Goal: Task Accomplishment & Management: Manage account settings

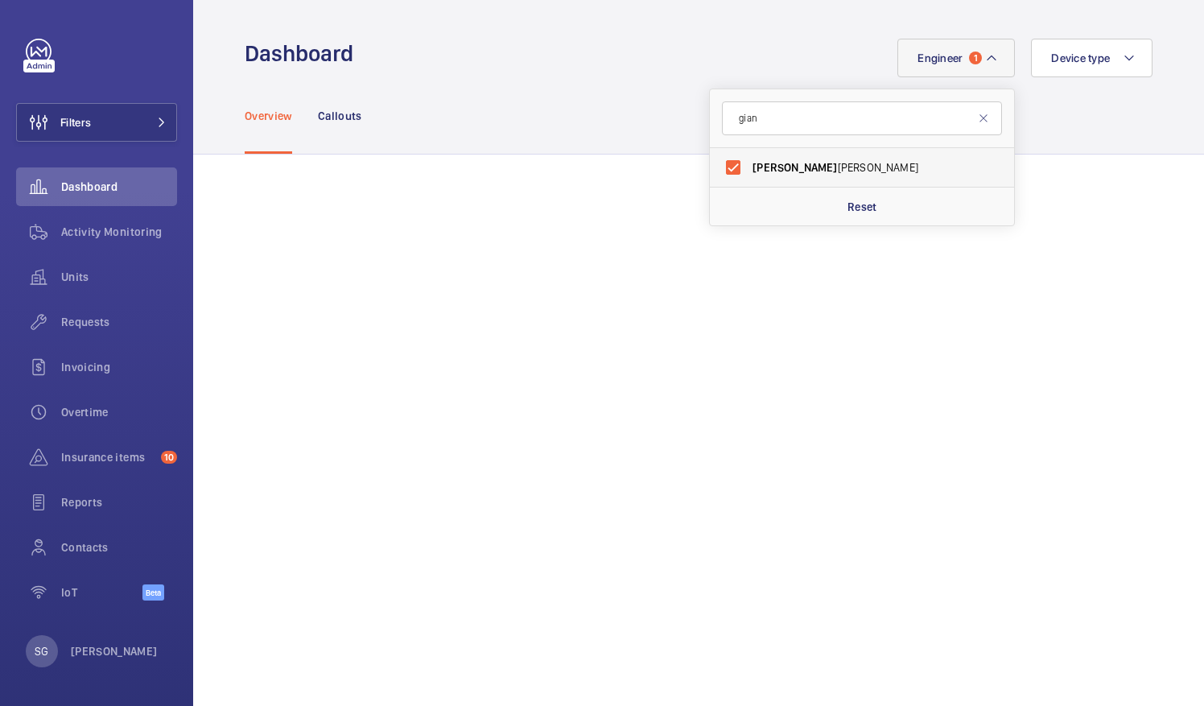
click at [722, 171] on label "[PERSON_NAME]" at bounding box center [850, 167] width 280 height 39
click at [722, 171] on input "[PERSON_NAME]" at bounding box center [733, 167] width 32 height 32
checkbox input "false"
click at [759, 116] on input "gian" at bounding box center [862, 118] width 280 height 34
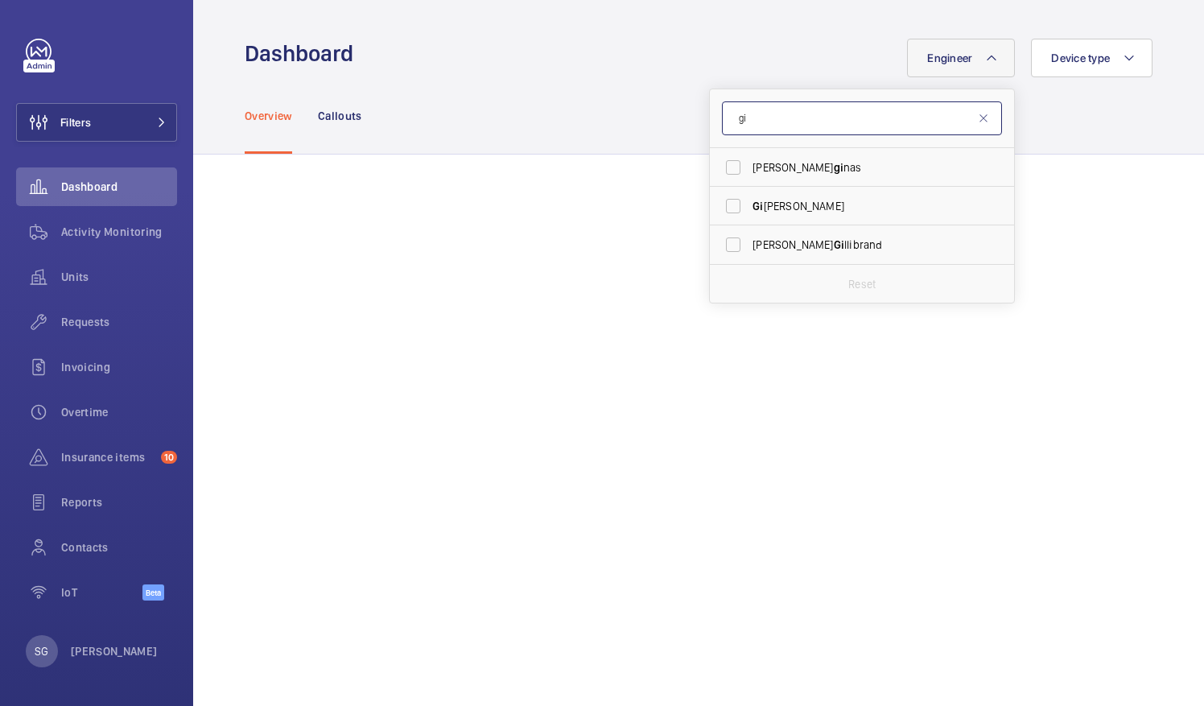
type input "g"
type input "levi"
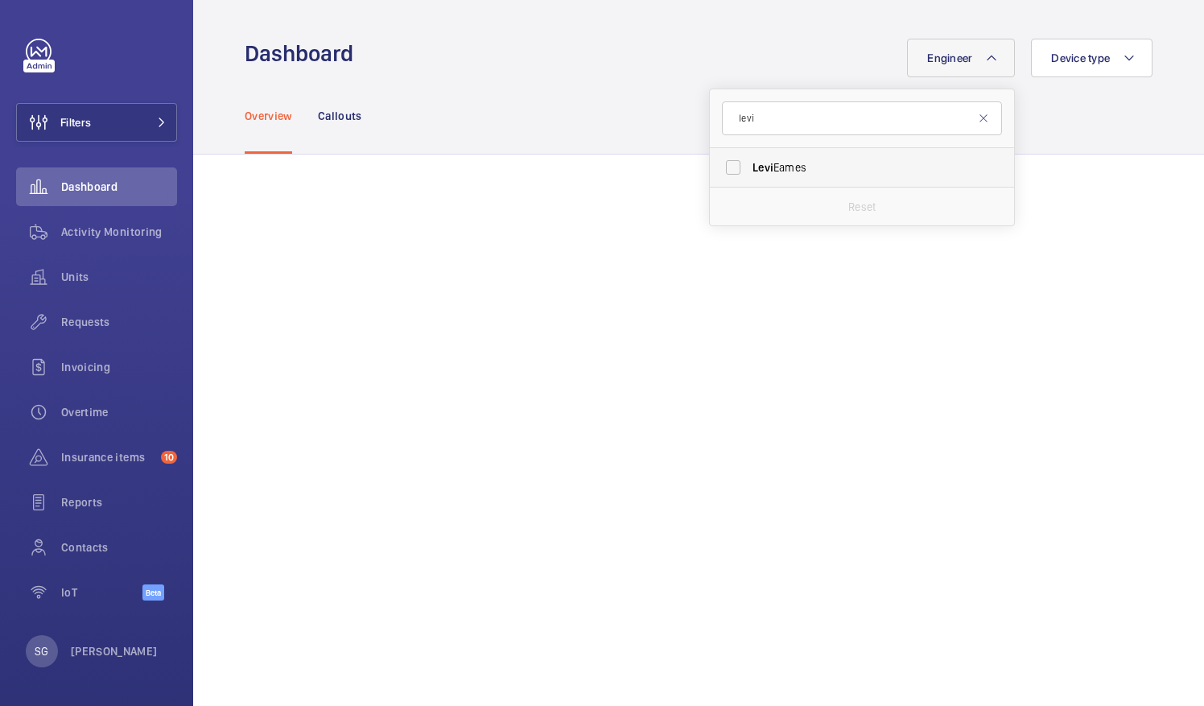
click at [718, 171] on label "[PERSON_NAME]" at bounding box center [850, 167] width 280 height 39
click at [718, 171] on input "[PERSON_NAME]" at bounding box center [733, 167] width 32 height 32
click at [729, 165] on label "[PERSON_NAME]" at bounding box center [850, 167] width 280 height 39
click at [729, 165] on input "[PERSON_NAME]" at bounding box center [733, 167] width 32 height 32
checkbox input "false"
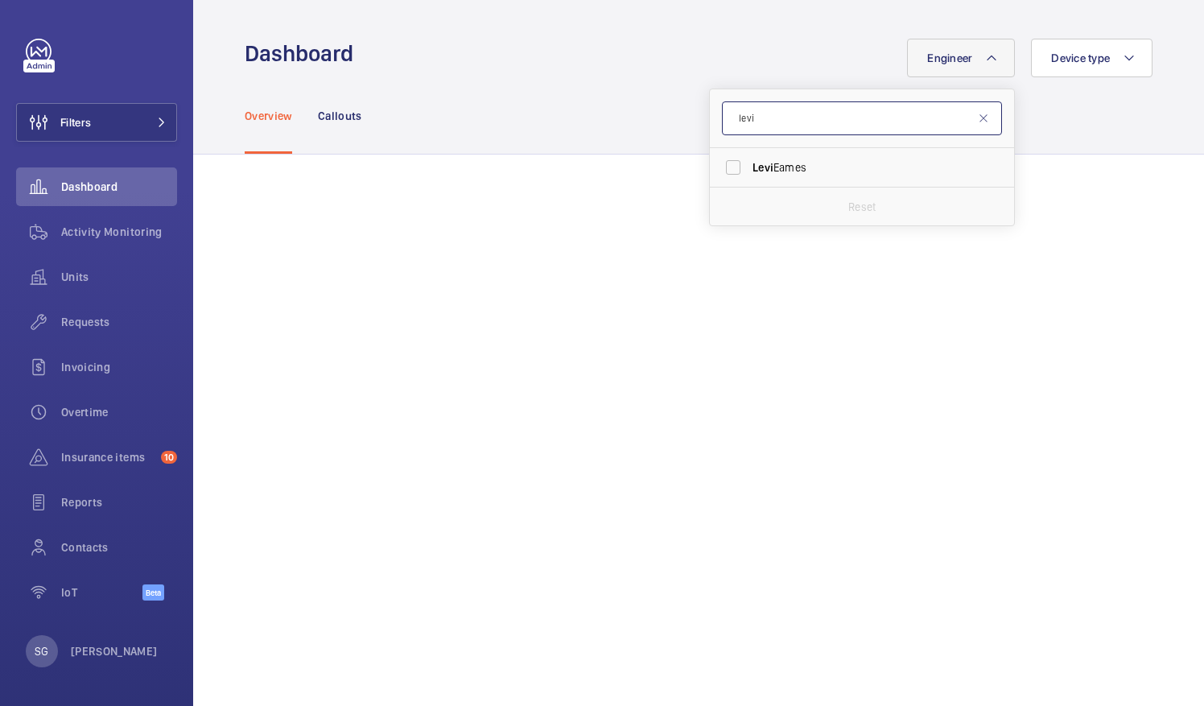
click at [757, 131] on input "levi" at bounding box center [862, 118] width 280 height 34
type input "l"
type input "marc"
click at [720, 171] on label "[PERSON_NAME]" at bounding box center [850, 167] width 280 height 39
click at [720, 171] on input "[PERSON_NAME]" at bounding box center [733, 167] width 32 height 32
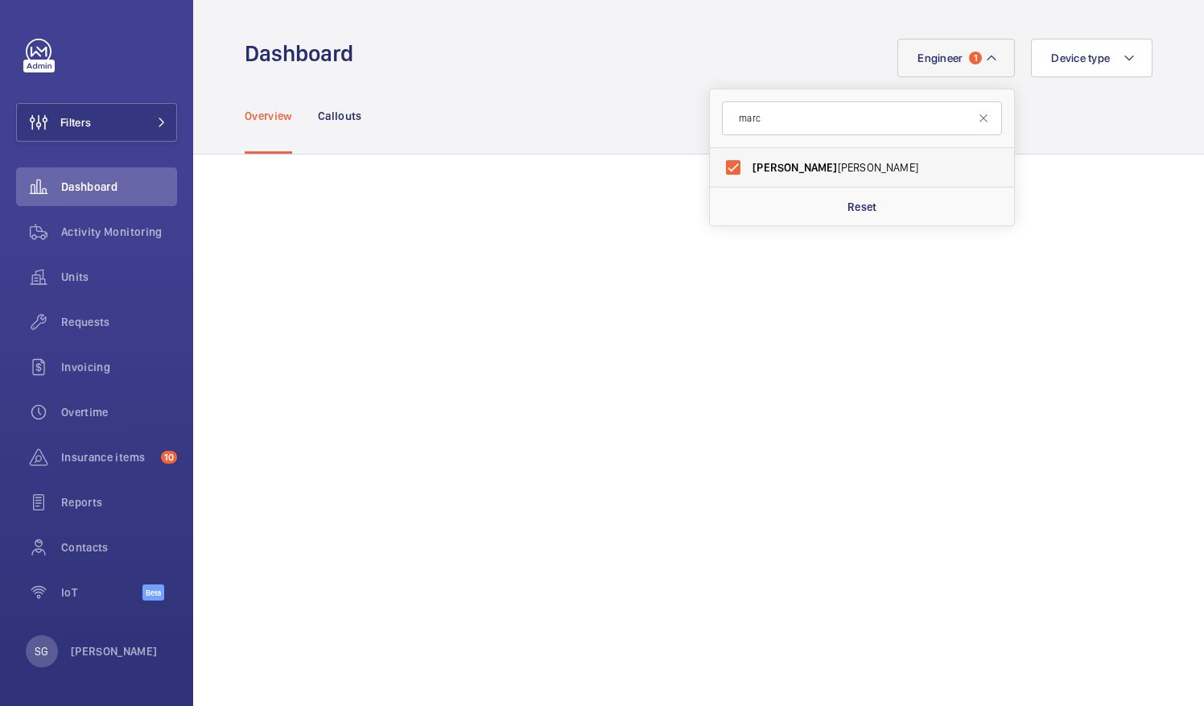
click at [722, 159] on label "[PERSON_NAME]" at bounding box center [850, 167] width 280 height 39
click at [722, 159] on input "[PERSON_NAME]" at bounding box center [733, 167] width 32 height 32
checkbox input "false"
click at [783, 123] on input "marc" at bounding box center [862, 118] width 280 height 34
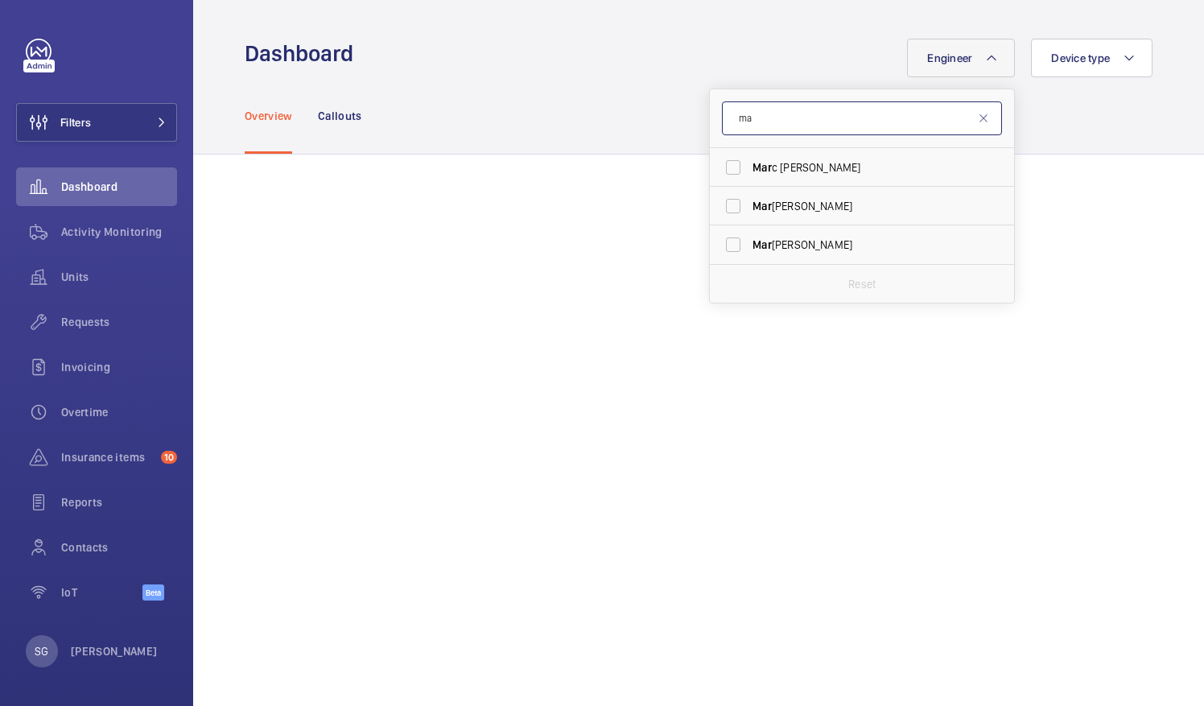
type input "m"
type input "[PERSON_NAME]"
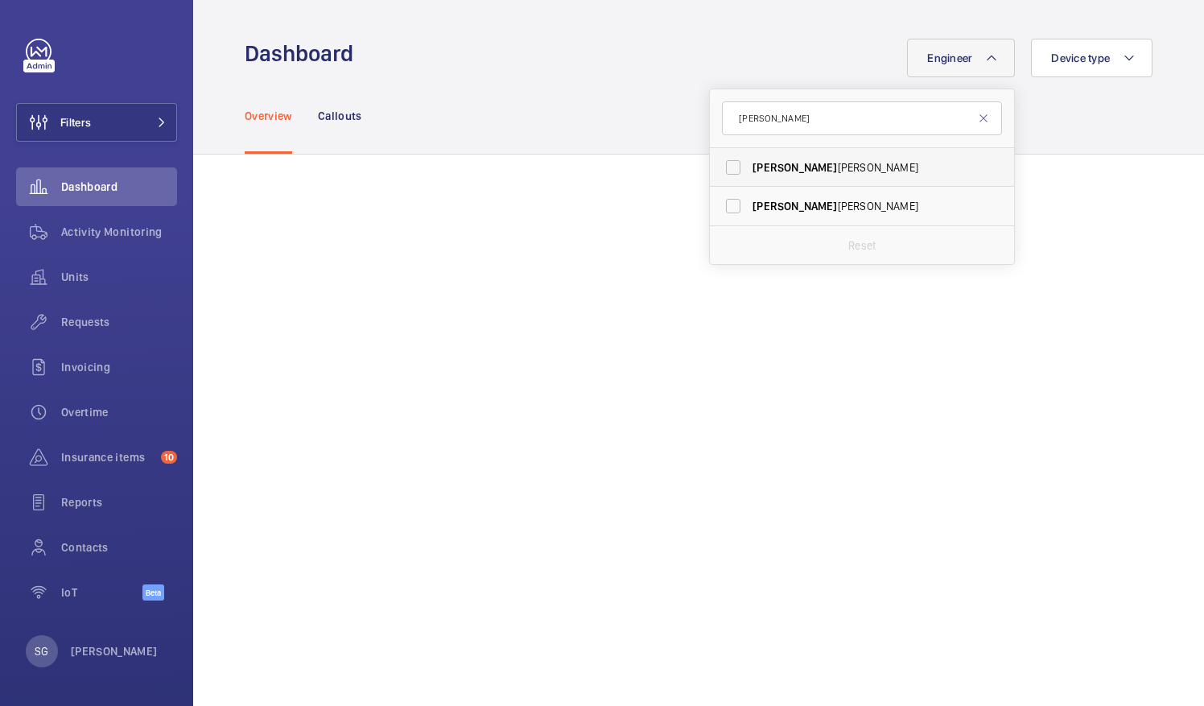
click at [726, 167] on label "[PERSON_NAME]" at bounding box center [850, 167] width 280 height 39
click at [726, 167] on input "[PERSON_NAME]" at bounding box center [733, 167] width 32 height 32
click at [716, 167] on label "[PERSON_NAME]" at bounding box center [850, 167] width 280 height 39
click at [717, 167] on input "[PERSON_NAME]" at bounding box center [733, 167] width 32 height 32
checkbox input "false"
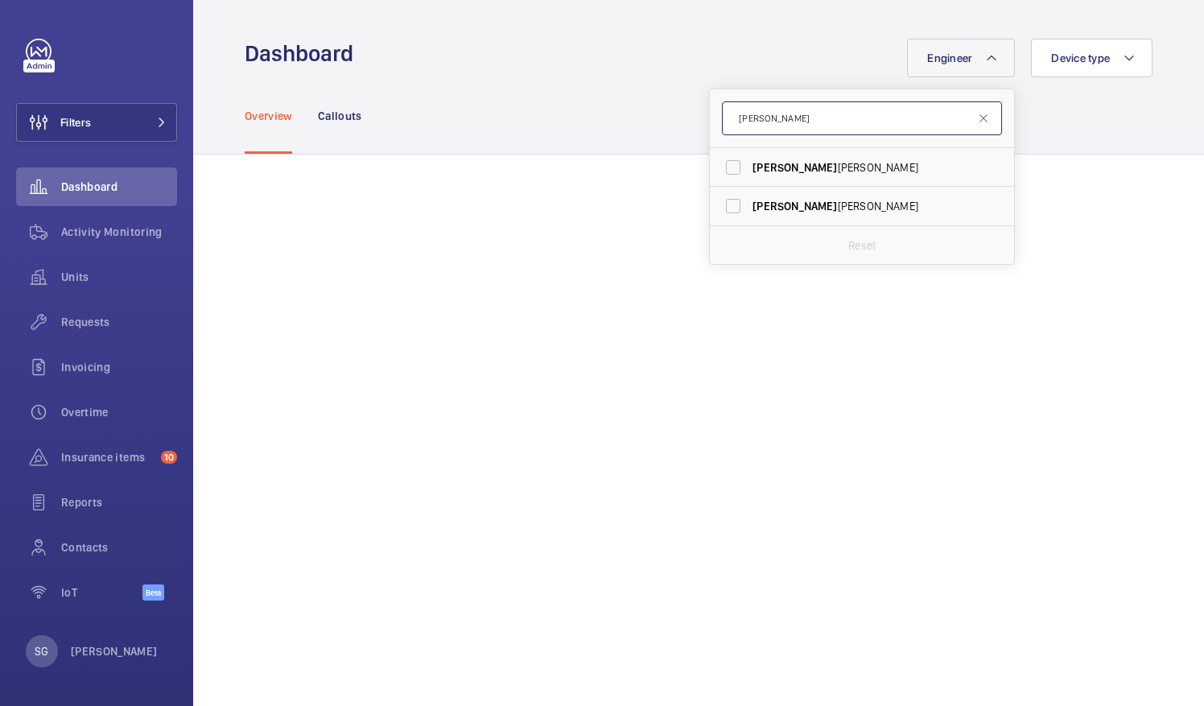
click at [761, 125] on input "[PERSON_NAME]" at bounding box center [862, 118] width 280 height 34
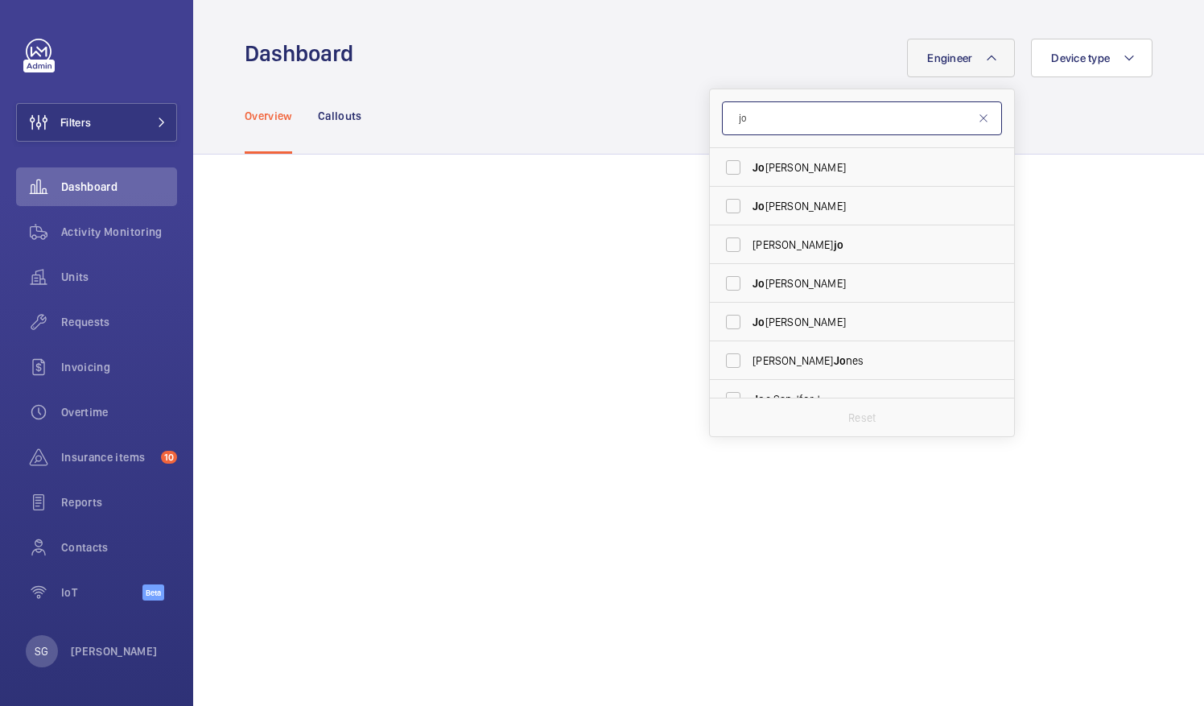
type input "j"
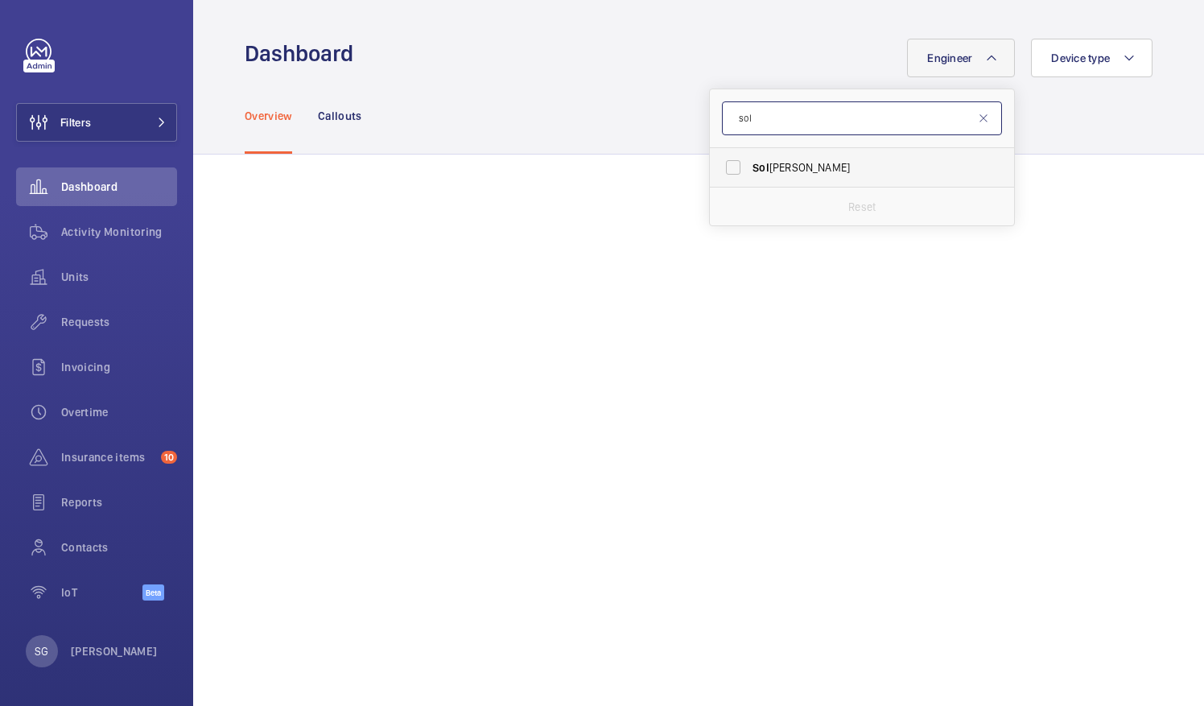
type input "sol"
click at [723, 173] on label "Sol [PERSON_NAME]" at bounding box center [850, 167] width 280 height 39
click at [723, 173] on input "Sol [PERSON_NAME]" at bounding box center [733, 167] width 32 height 32
click at [718, 174] on label "Sol [PERSON_NAME]" at bounding box center [850, 167] width 280 height 39
click at [718, 174] on input "Sol [PERSON_NAME]" at bounding box center [733, 167] width 32 height 32
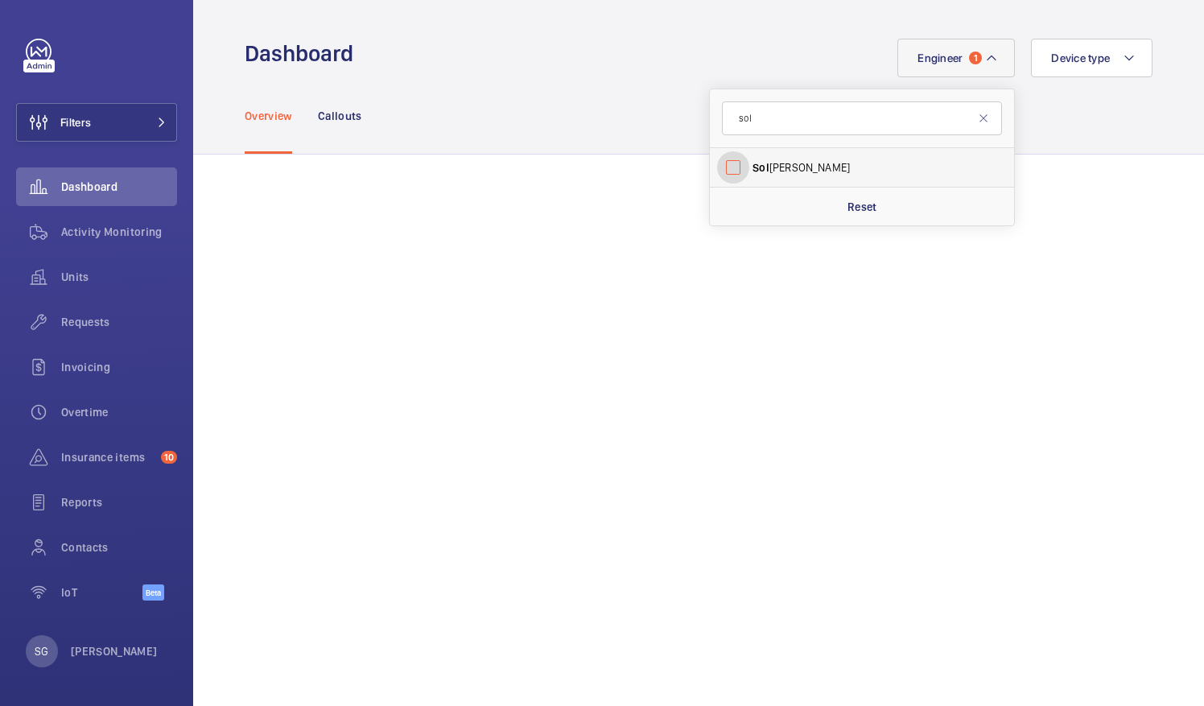
checkbox input "false"
click at [801, 134] on input "sol" at bounding box center [862, 118] width 280 height 34
type input "s"
type input "joh"
click at [733, 159] on label "[PERSON_NAME]" at bounding box center [850, 167] width 280 height 39
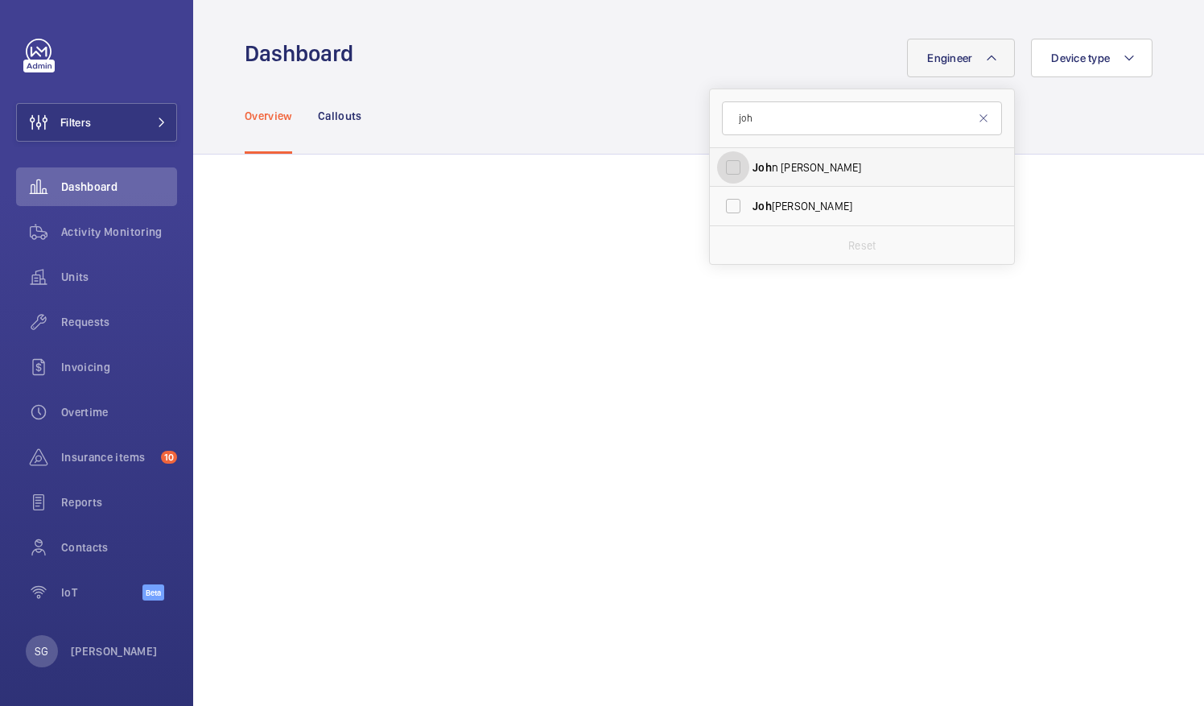
click at [733, 159] on input "[PERSON_NAME]" at bounding box center [733, 167] width 32 height 32
checkbox input "true"
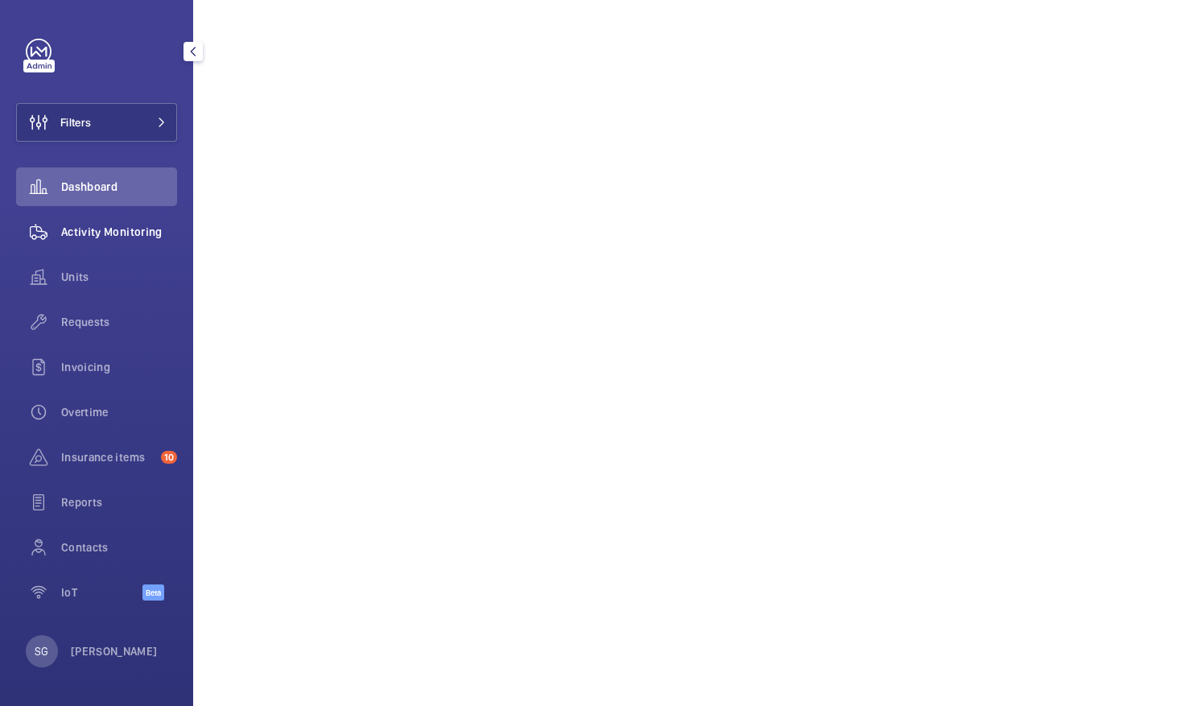
click at [149, 233] on span "Activity Monitoring" at bounding box center [119, 232] width 116 height 16
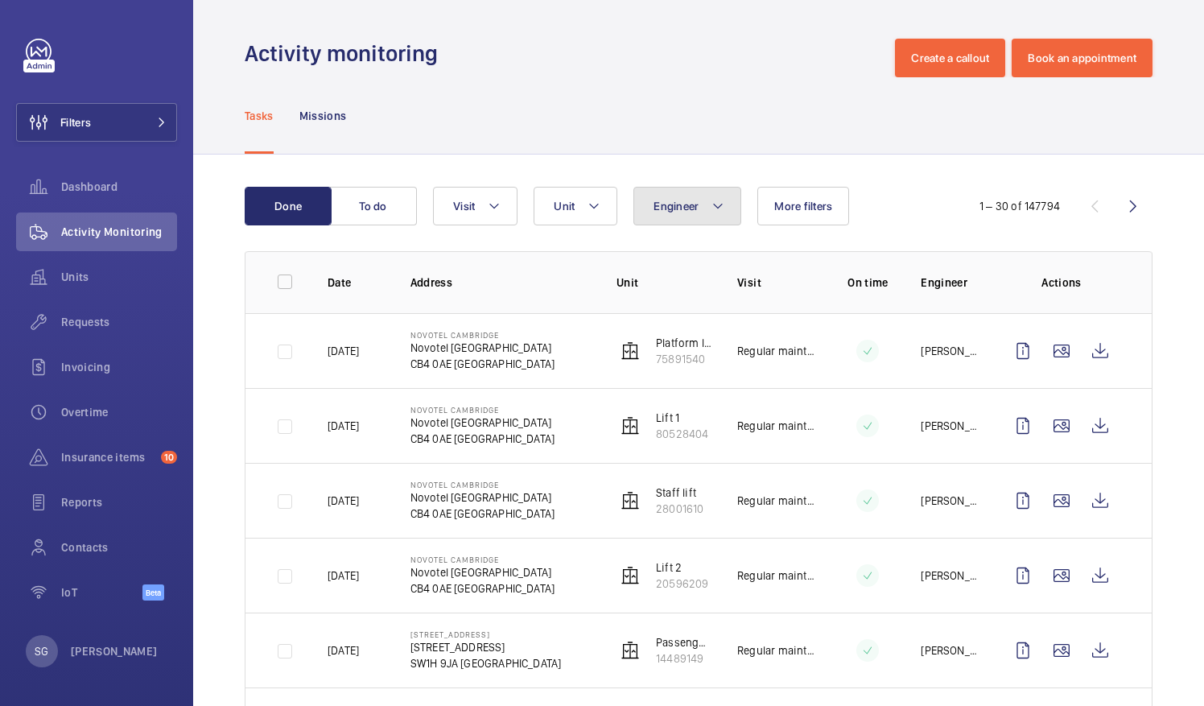
click at [660, 212] on button "Engineer" at bounding box center [687, 206] width 108 height 39
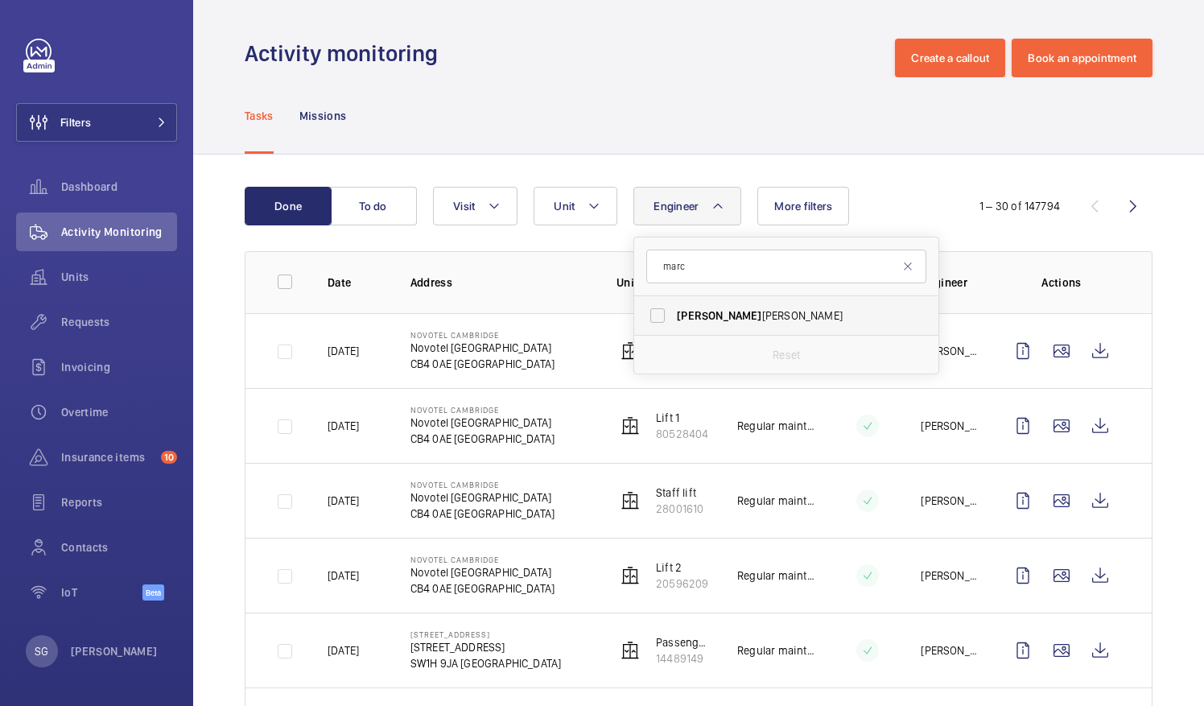
type input "marc"
click at [660, 310] on label "[PERSON_NAME]" at bounding box center [774, 315] width 280 height 39
click at [660, 310] on input "[PERSON_NAME]" at bounding box center [657, 315] width 32 height 32
checkbox input "true"
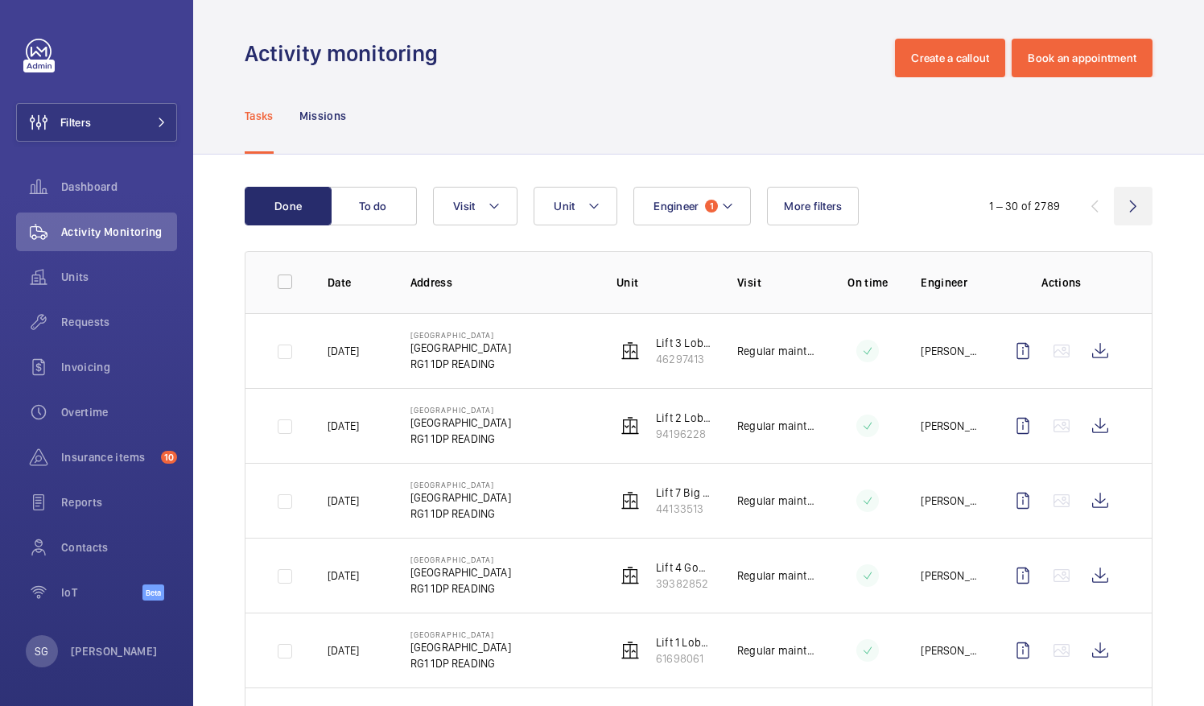
click at [1128, 211] on wm-front-icon-button at bounding box center [1132, 206] width 39 height 39
click at [1117, 196] on wm-front-icon-button at bounding box center [1132, 206] width 39 height 39
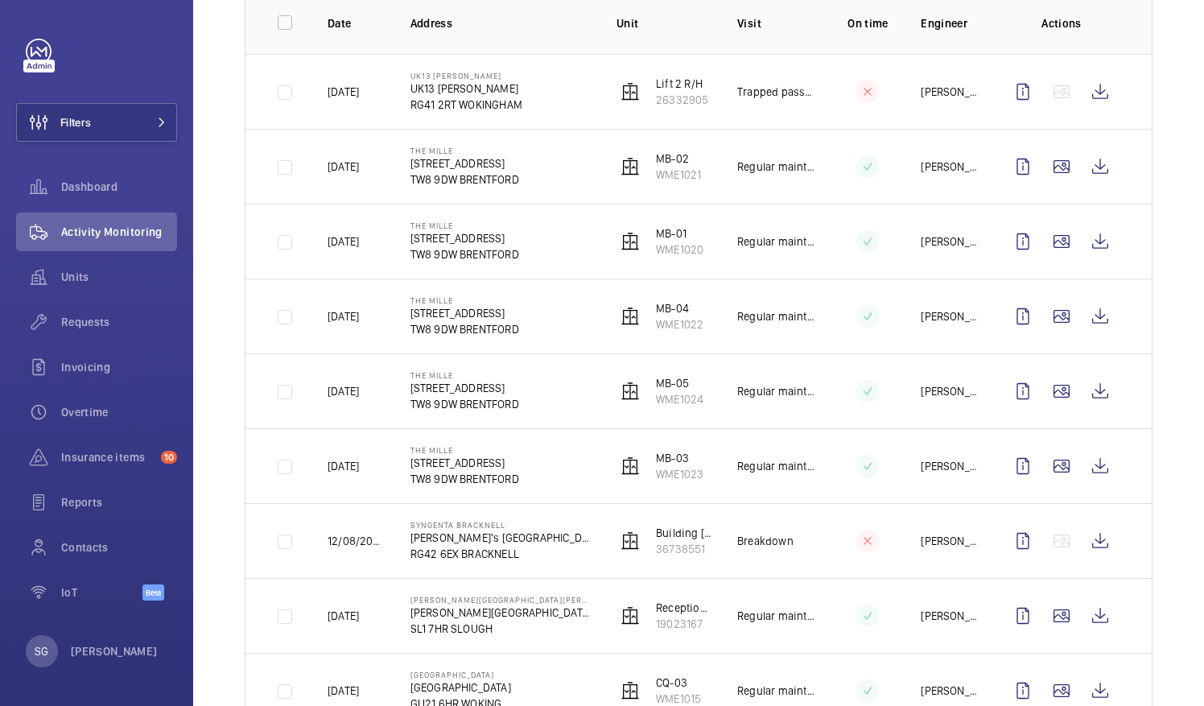
scroll to position [10, 0]
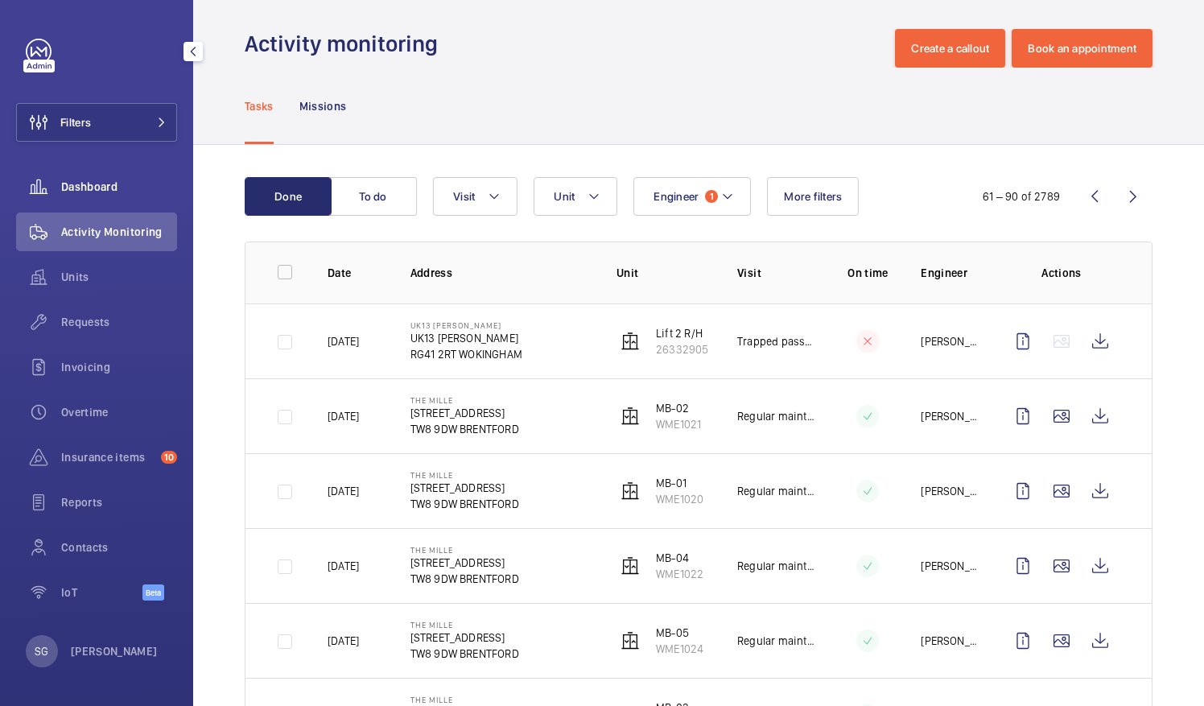
click at [127, 201] on div "Dashboard" at bounding box center [96, 186] width 161 height 39
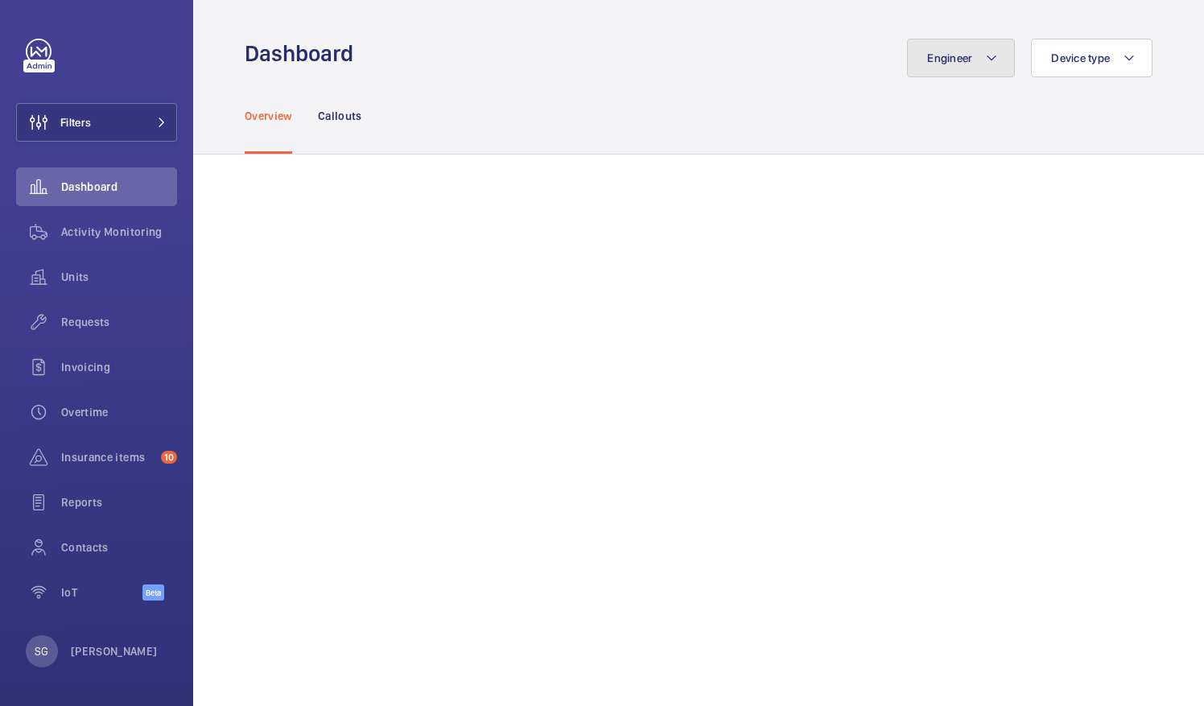
click at [969, 56] on button "Engineer" at bounding box center [961, 58] width 108 height 39
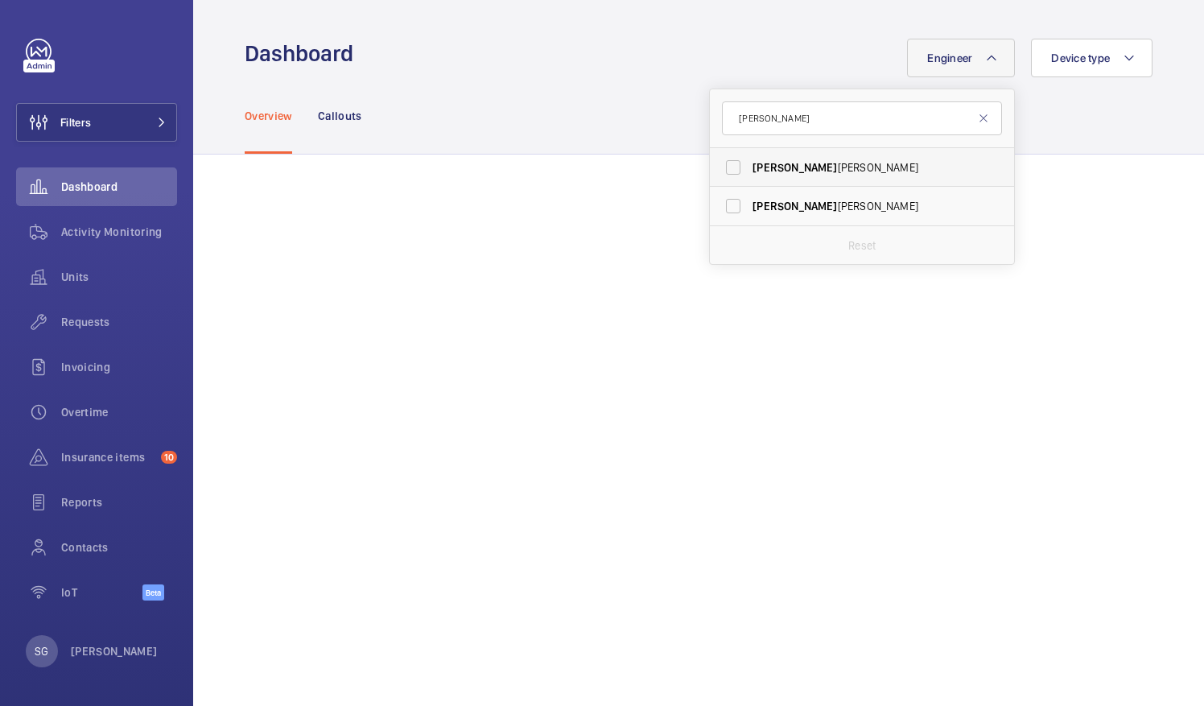
type input "[PERSON_NAME]"
click at [725, 169] on label "[PERSON_NAME]" at bounding box center [850, 167] width 280 height 39
click at [725, 169] on input "[PERSON_NAME]" at bounding box center [733, 167] width 32 height 32
checkbox input "true"
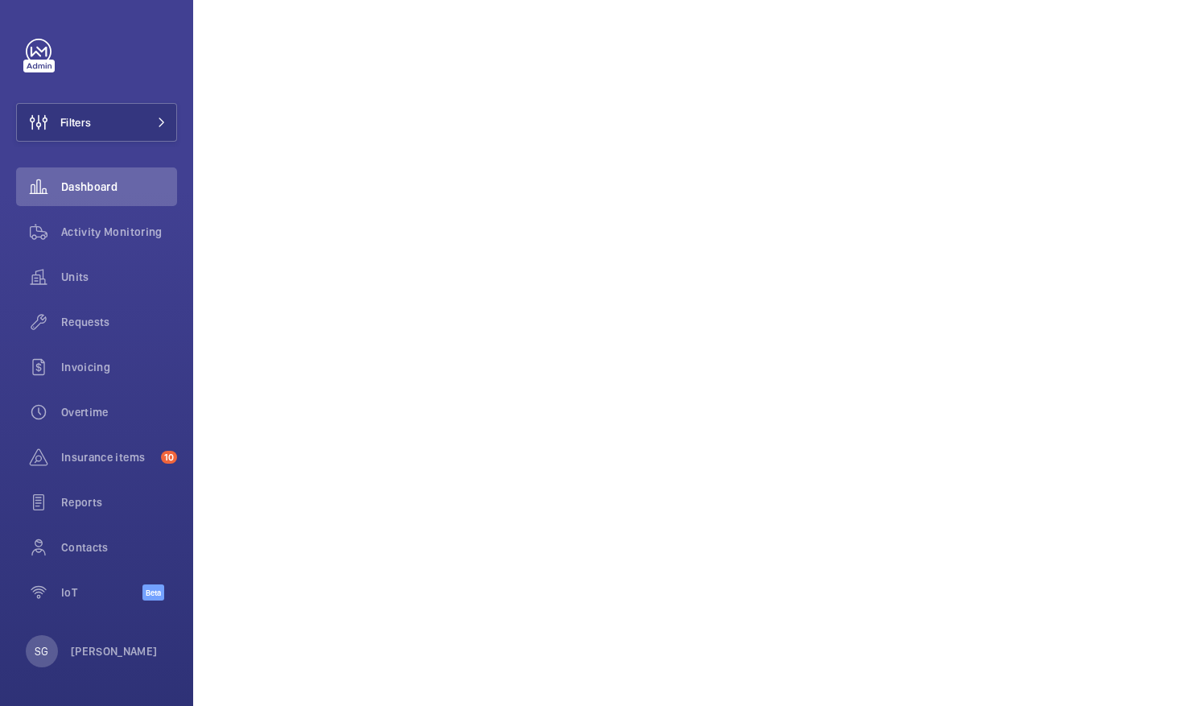
scroll to position [426, 0]
click at [125, 227] on span "Activity Monitoring" at bounding box center [119, 232] width 116 height 16
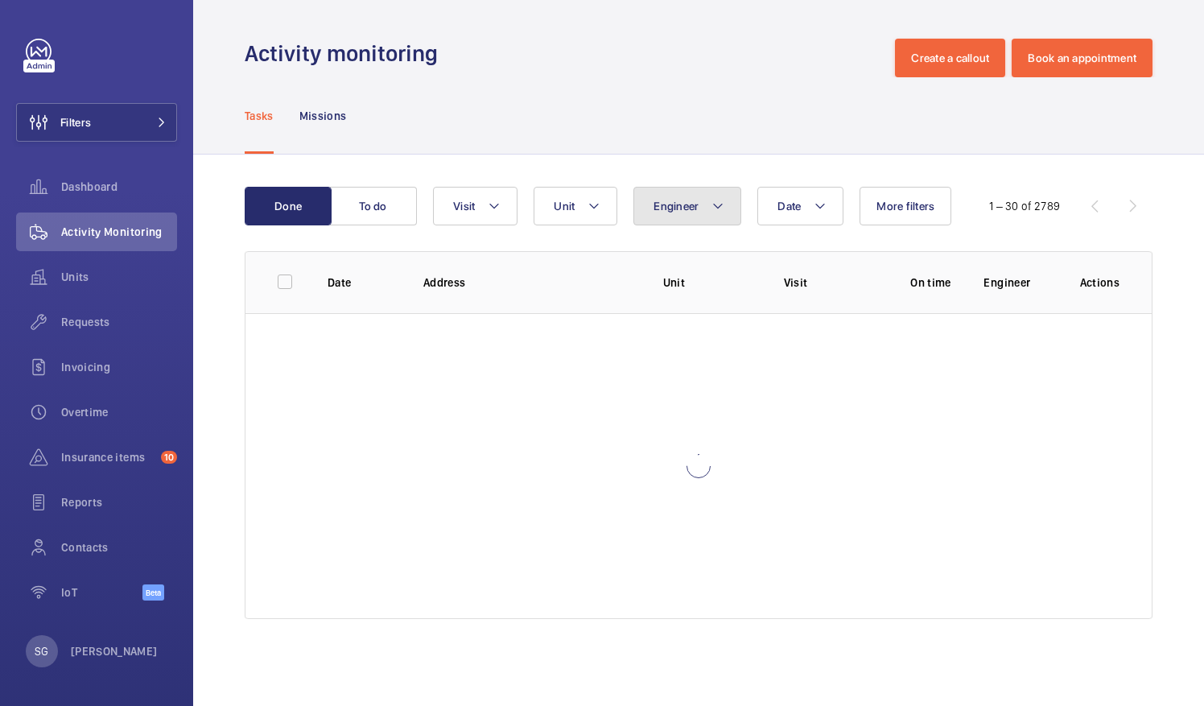
click at [727, 202] on button "Engineer" at bounding box center [687, 206] width 108 height 39
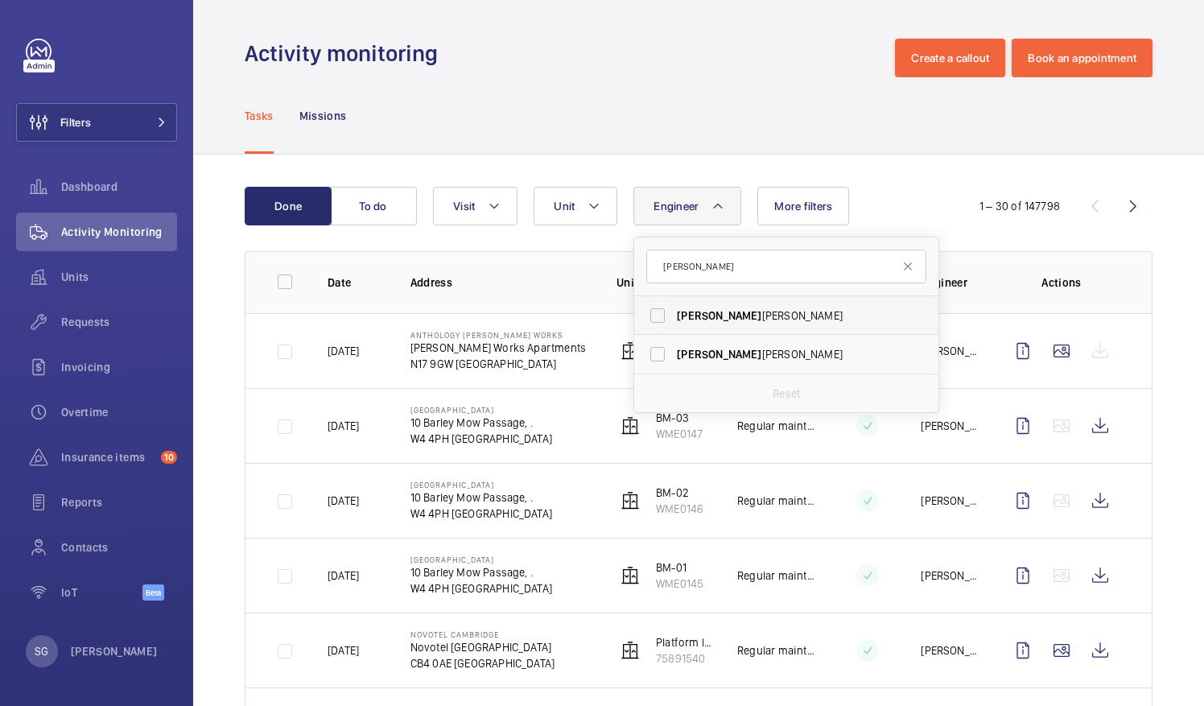
type input "[PERSON_NAME]"
click at [662, 312] on label "[PERSON_NAME]" at bounding box center [774, 315] width 280 height 39
click at [662, 312] on input "[PERSON_NAME]" at bounding box center [657, 315] width 32 height 32
checkbox input "true"
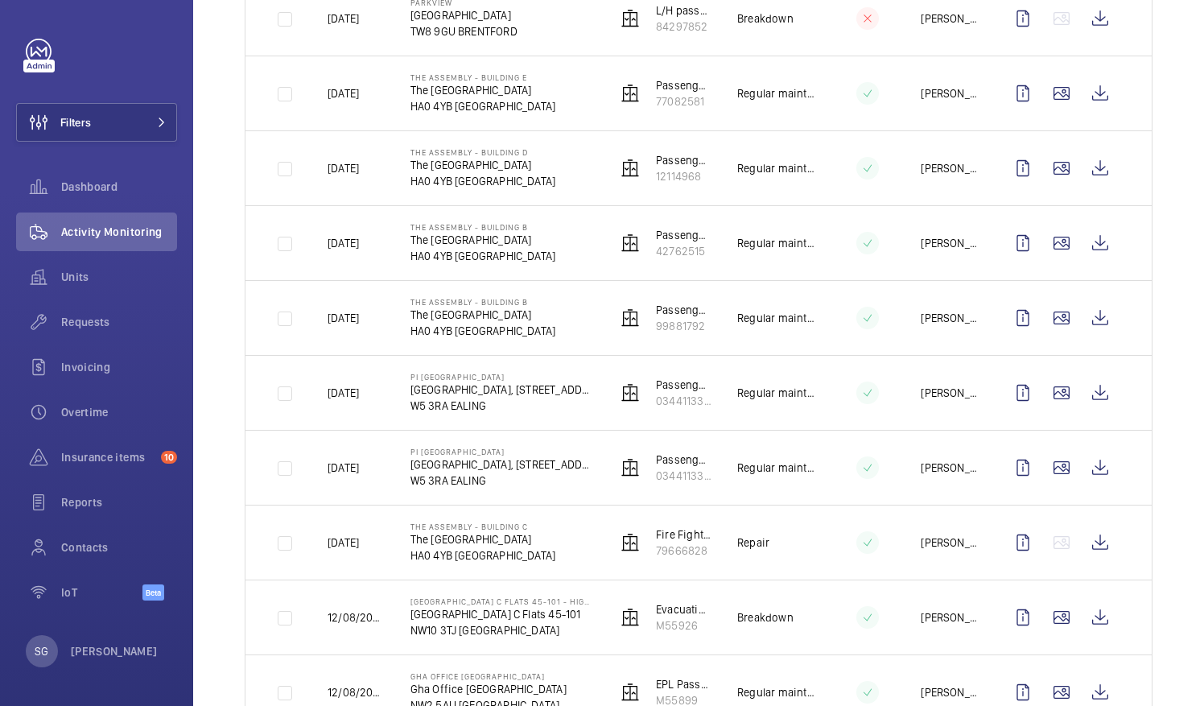
scroll to position [1459, 0]
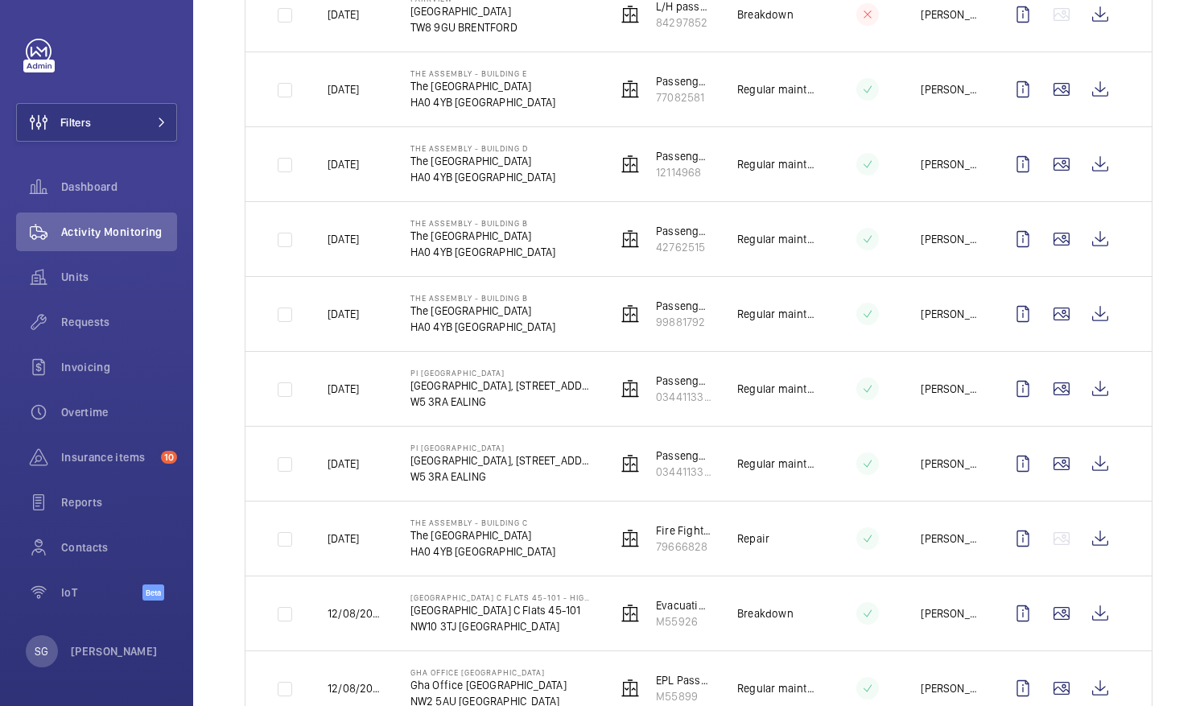
click at [1088, 533] on wm-front-icon-button at bounding box center [1099, 538] width 39 height 39
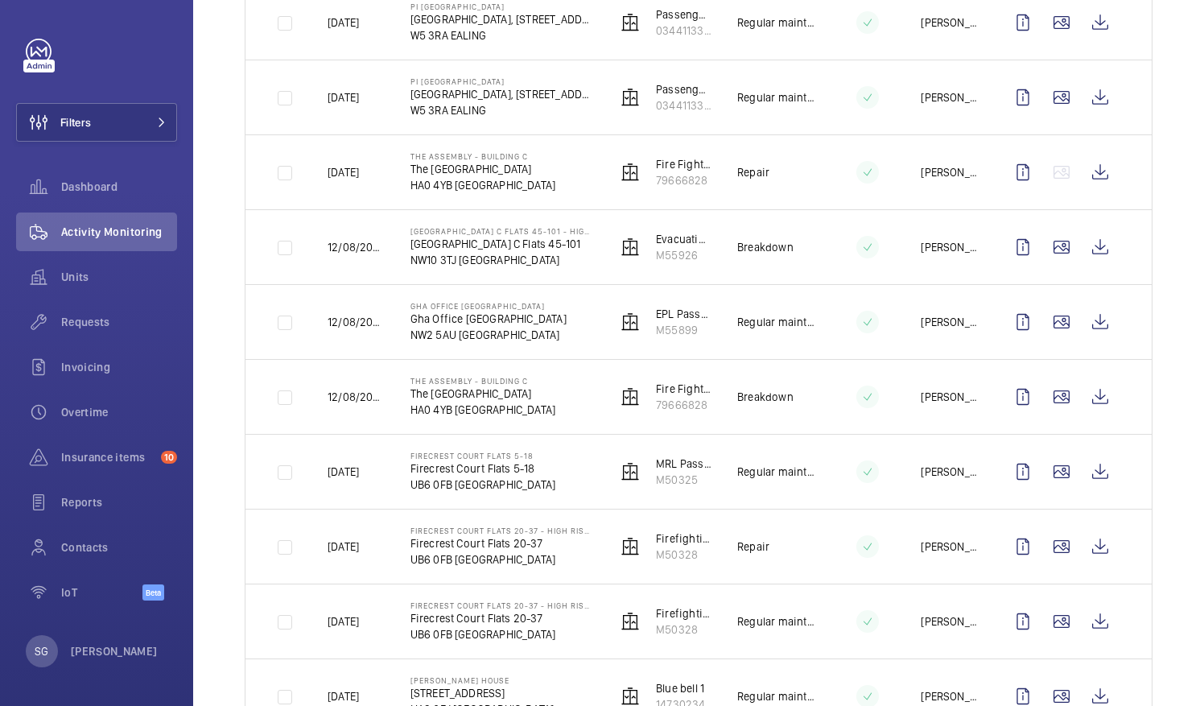
scroll to position [1882, 0]
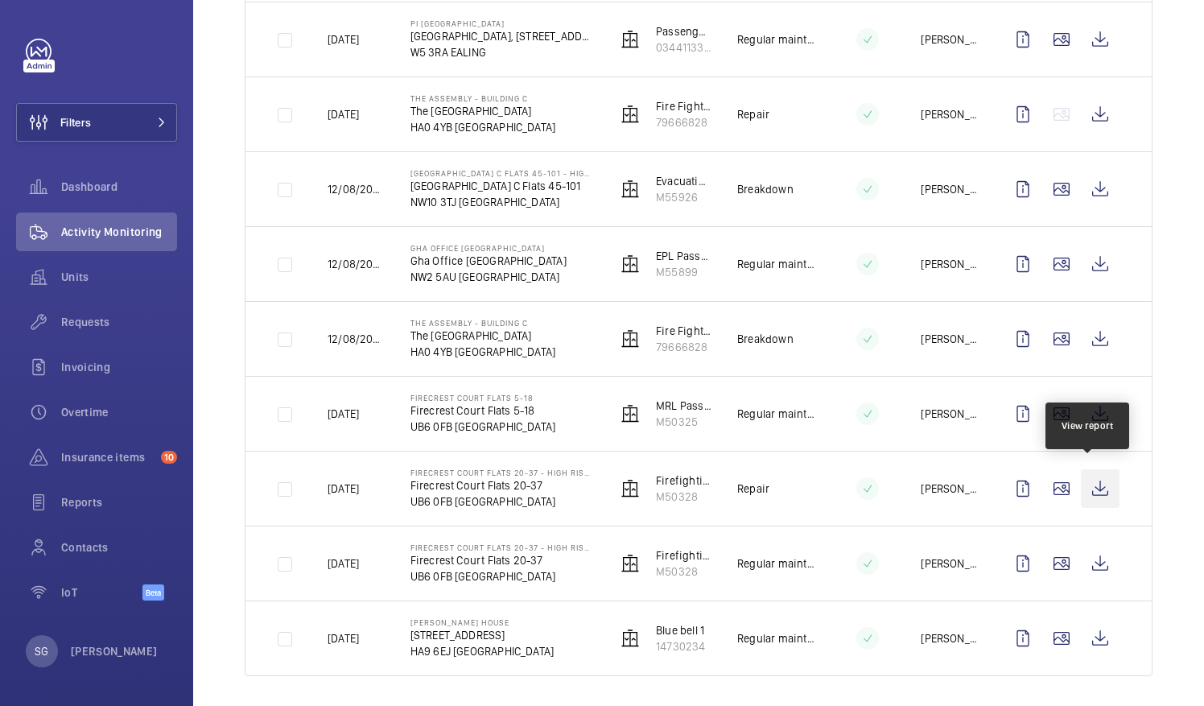
click at [1085, 483] on wm-front-icon-button at bounding box center [1099, 488] width 39 height 39
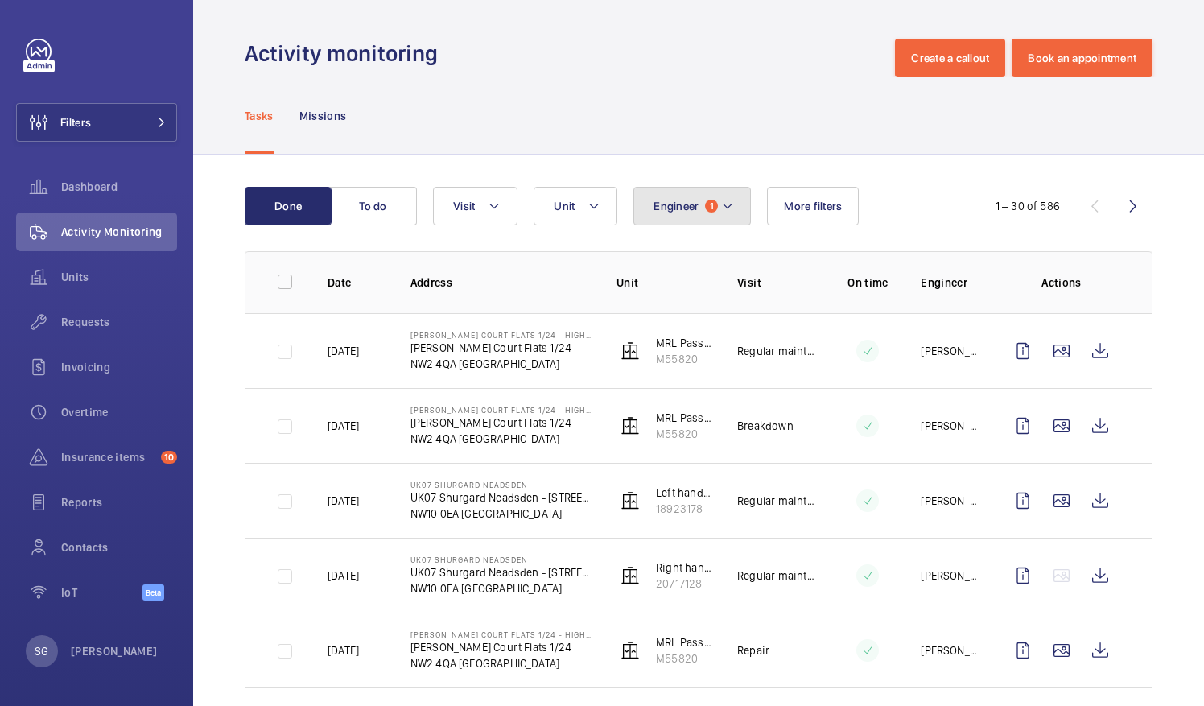
click at [713, 206] on span "1" at bounding box center [711, 206] width 13 height 13
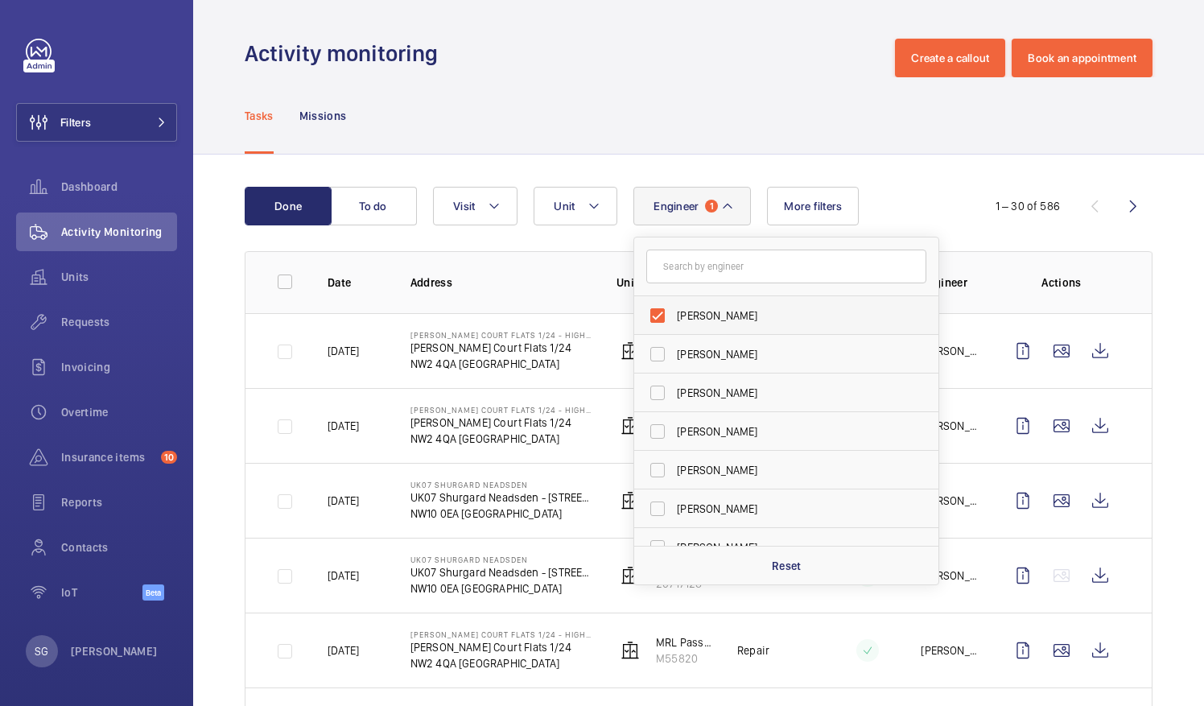
click at [656, 315] on label "[PERSON_NAME]" at bounding box center [774, 315] width 280 height 39
click at [656, 315] on input "[PERSON_NAME]" at bounding box center [657, 315] width 32 height 32
checkbox input "false"
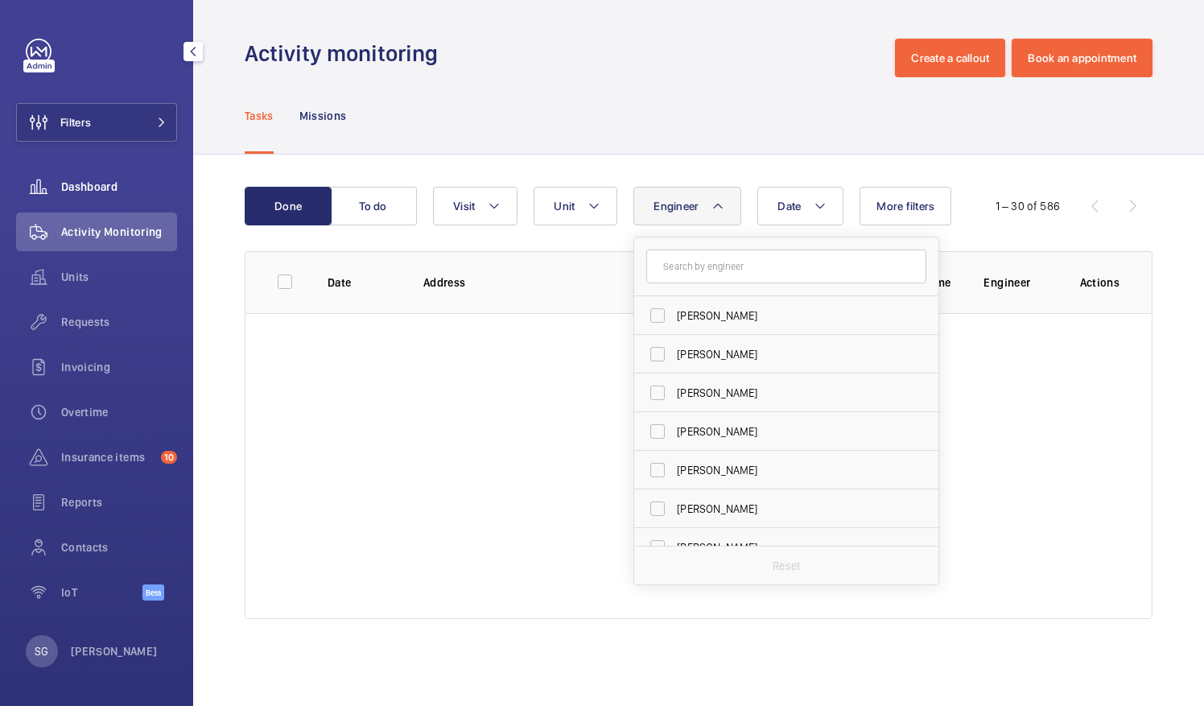
click at [117, 182] on span "Dashboard" at bounding box center [119, 187] width 116 height 16
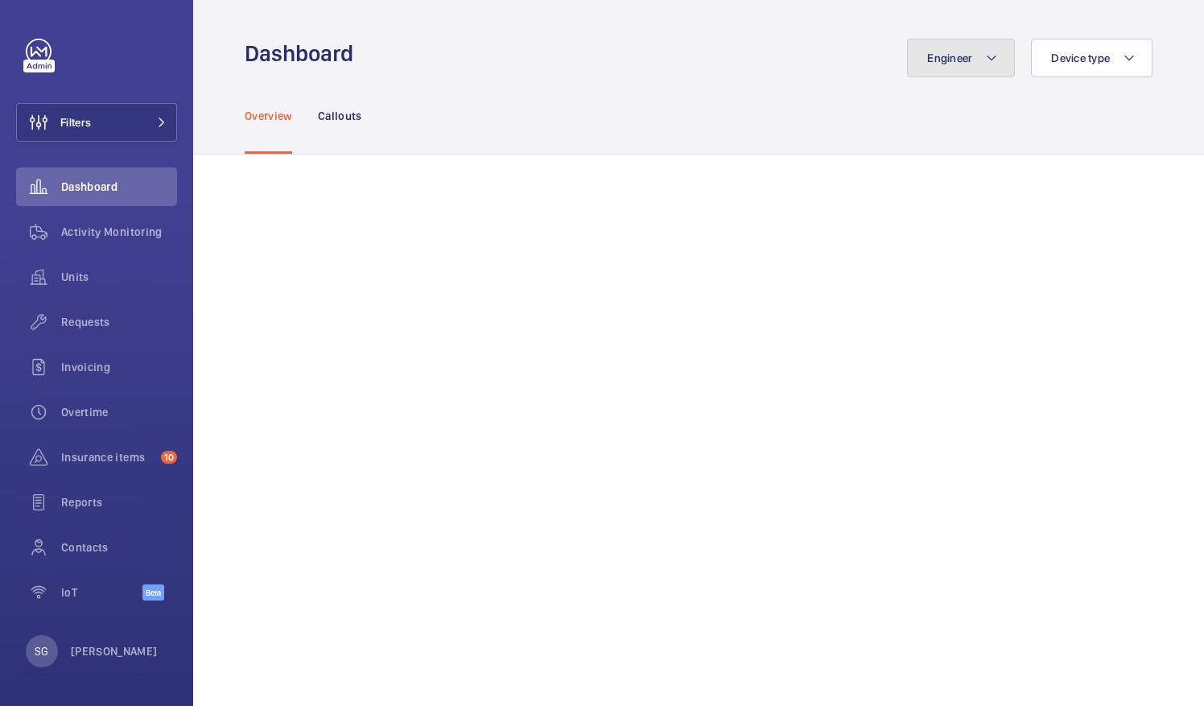
click at [992, 58] on mat-icon at bounding box center [991, 57] width 13 height 19
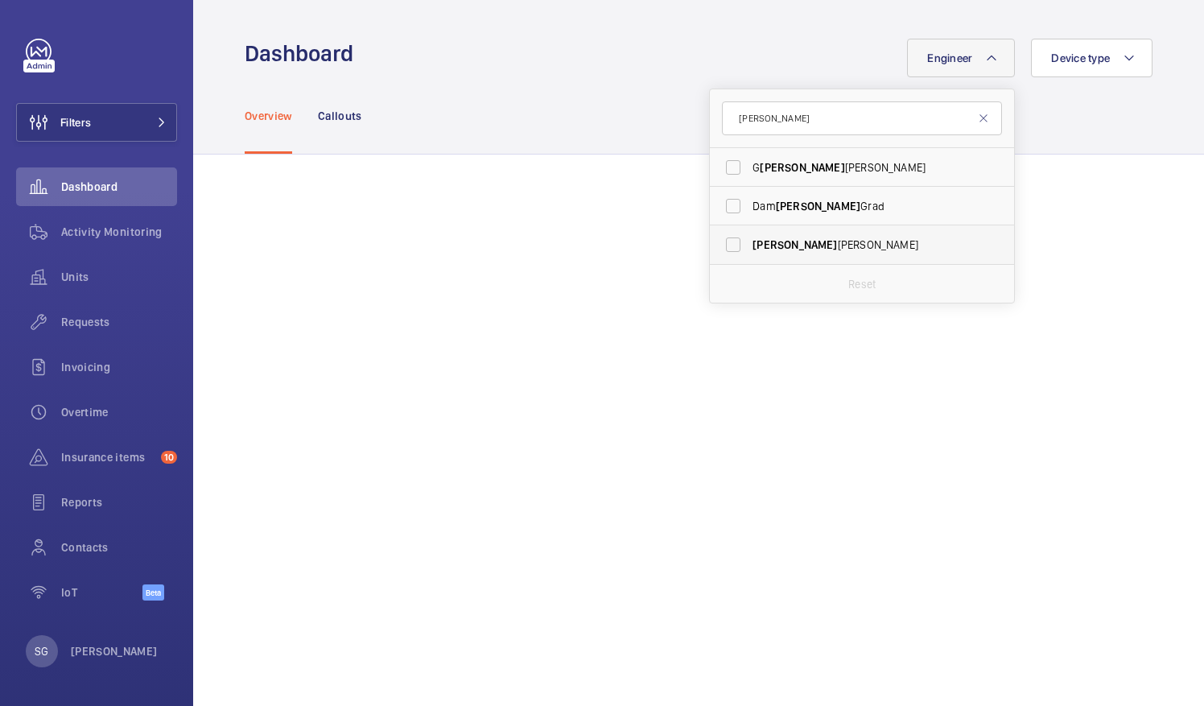
type input "[PERSON_NAME]"
click at [726, 246] on label "[PERSON_NAME]" at bounding box center [850, 244] width 280 height 39
click at [726, 246] on input "[PERSON_NAME]" at bounding box center [733, 244] width 32 height 32
click at [722, 246] on label "[PERSON_NAME]" at bounding box center [850, 244] width 280 height 39
click at [722, 246] on input "[PERSON_NAME]" at bounding box center [733, 244] width 32 height 32
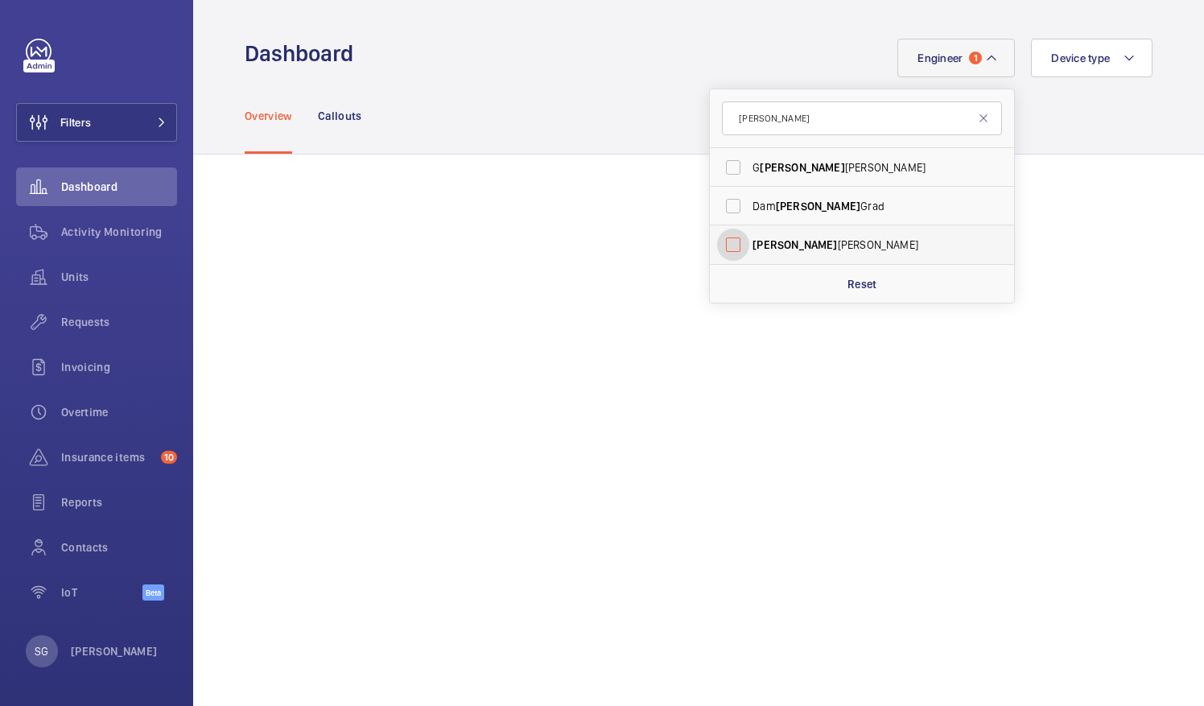
checkbox input "false"
click at [776, 124] on input "[PERSON_NAME]" at bounding box center [862, 118] width 280 height 34
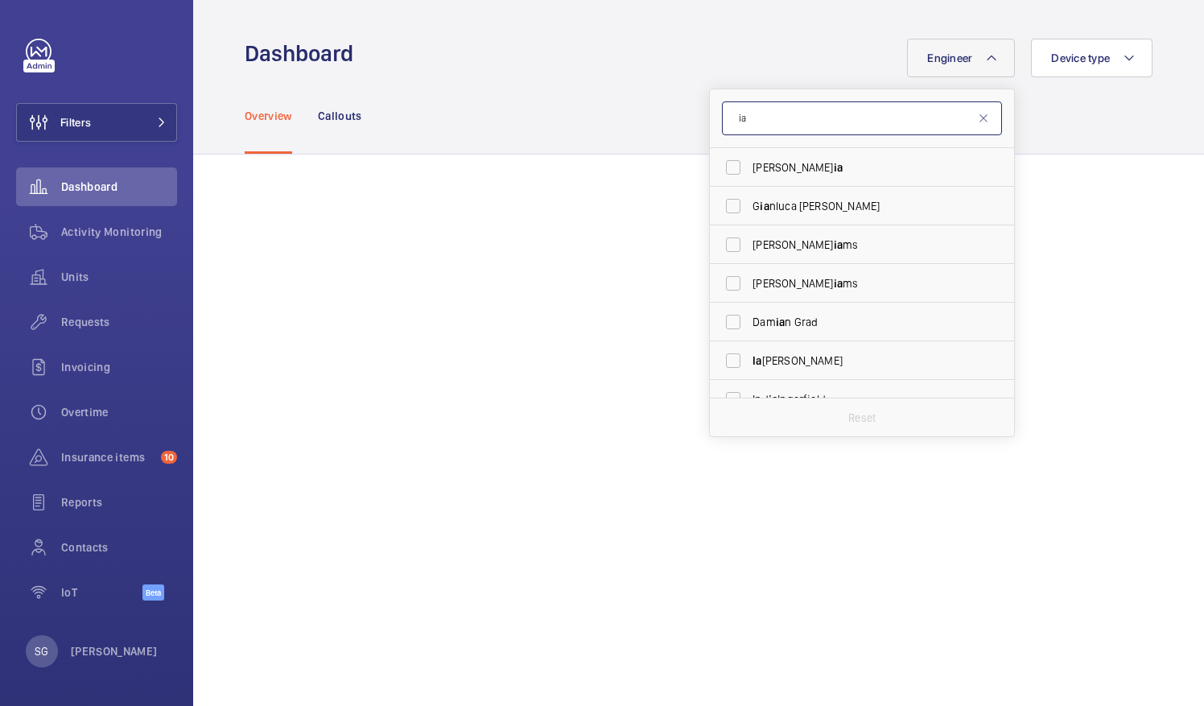
type input "i"
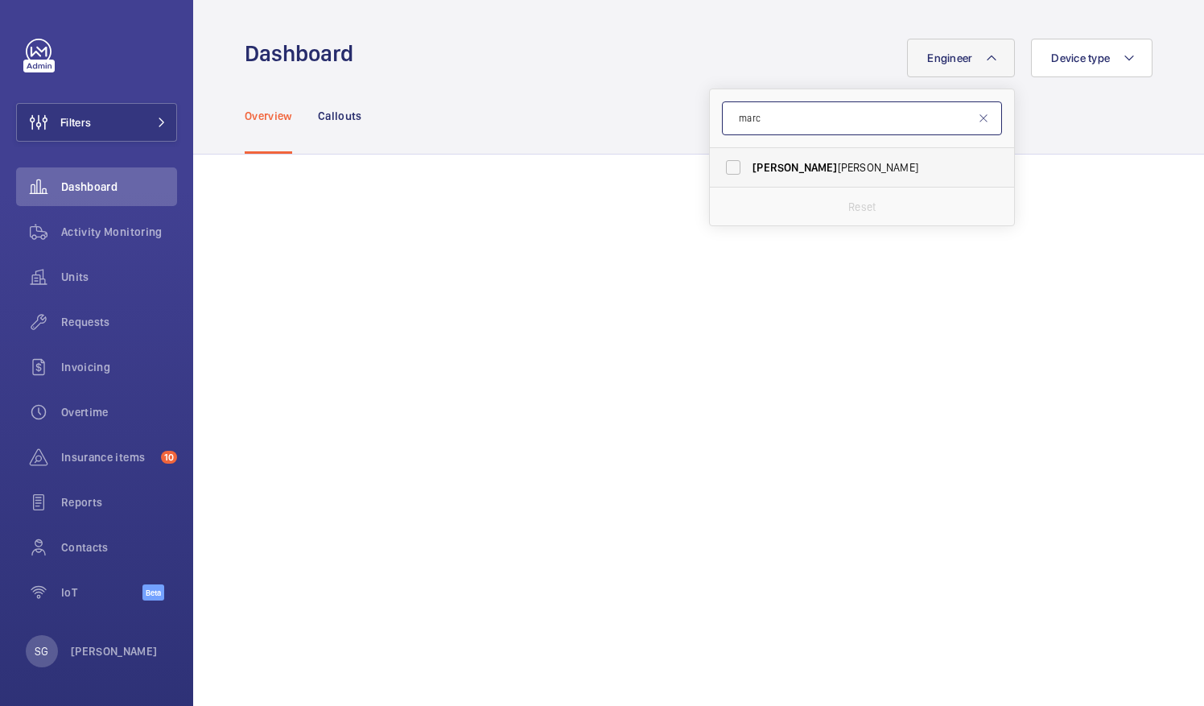
type input "marc"
click at [718, 172] on label "[PERSON_NAME]" at bounding box center [850, 167] width 280 height 39
click at [718, 172] on input "[PERSON_NAME]" at bounding box center [733, 167] width 32 height 32
click at [718, 159] on label "[PERSON_NAME]" at bounding box center [850, 167] width 280 height 39
click at [718, 159] on input "[PERSON_NAME]" at bounding box center [733, 167] width 32 height 32
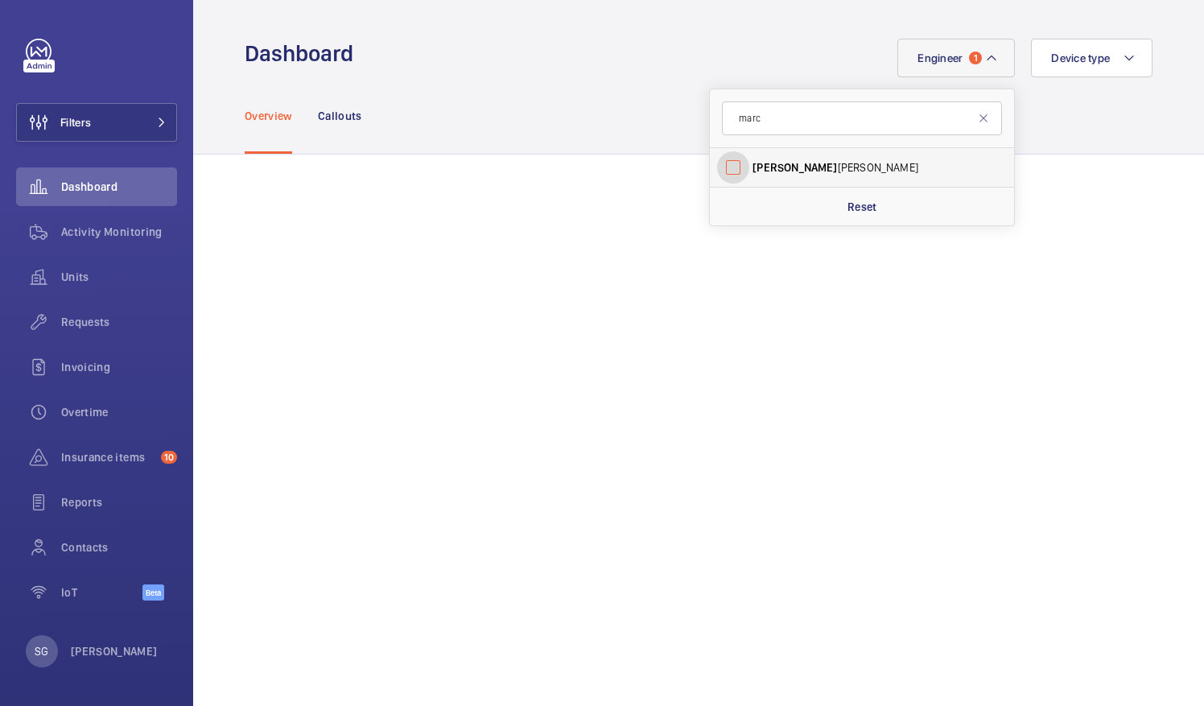
checkbox input "false"
click at [801, 117] on input "marc" at bounding box center [862, 118] width 280 height 34
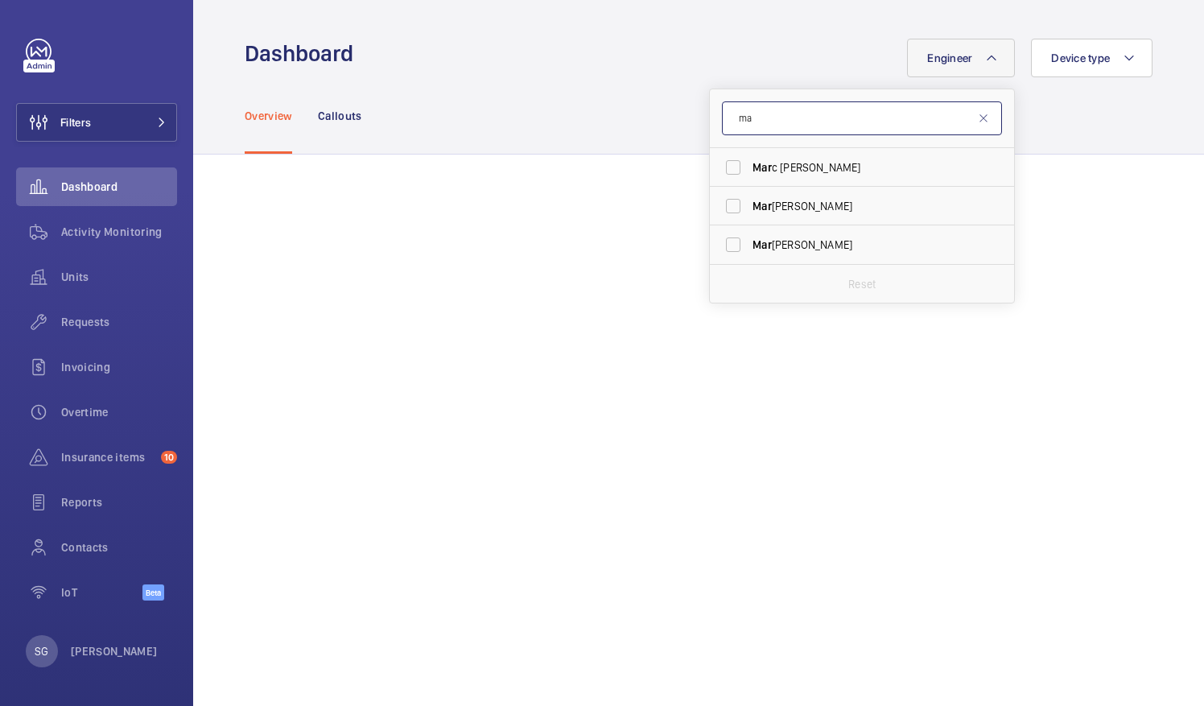
type input "m"
type input "[PERSON_NAME]"
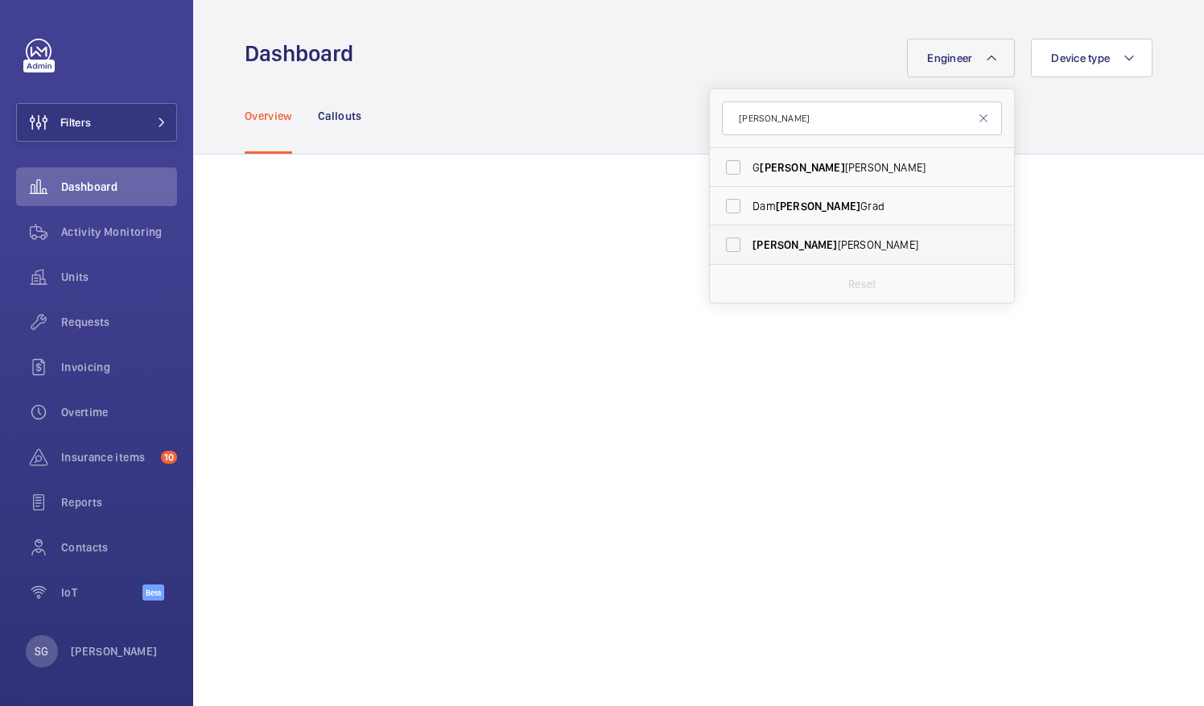
click at [716, 247] on label "[PERSON_NAME]" at bounding box center [850, 244] width 280 height 39
click at [717, 247] on input "[PERSON_NAME]" at bounding box center [733, 244] width 32 height 32
click at [718, 245] on label "[PERSON_NAME]" at bounding box center [850, 244] width 280 height 39
click at [718, 245] on input "[PERSON_NAME]" at bounding box center [733, 244] width 32 height 32
checkbox input "false"
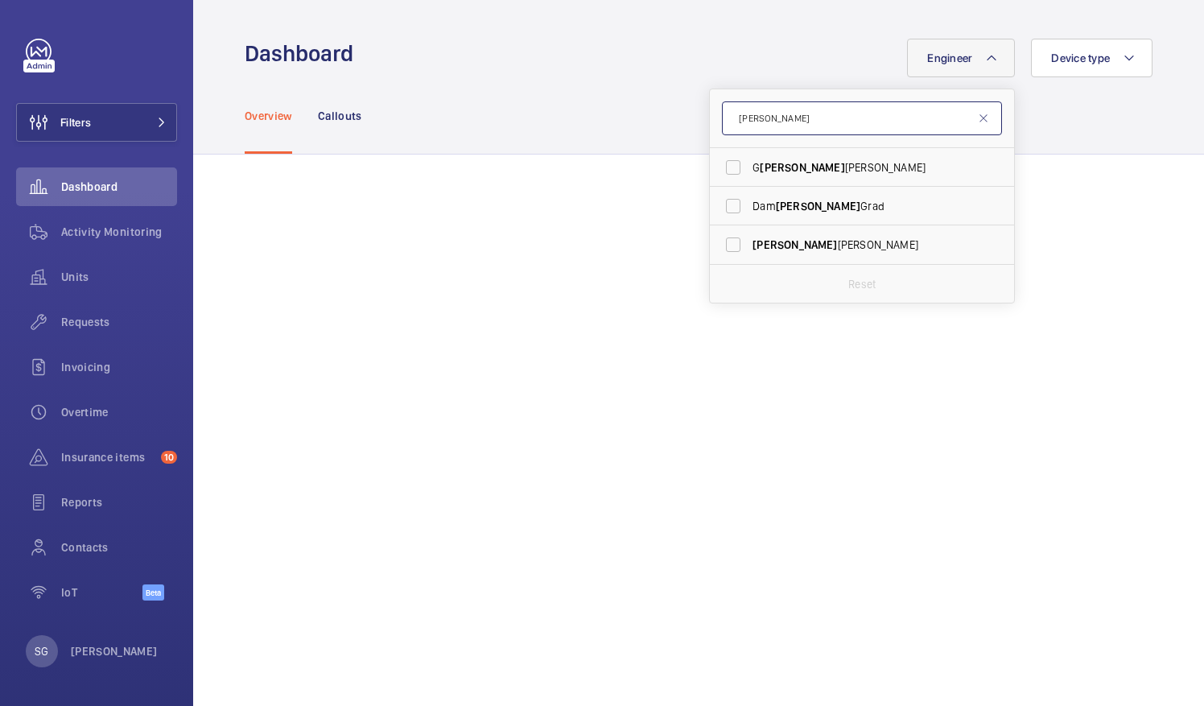
click at [792, 117] on input "[PERSON_NAME]" at bounding box center [862, 118] width 280 height 34
type input "i"
type input "rog"
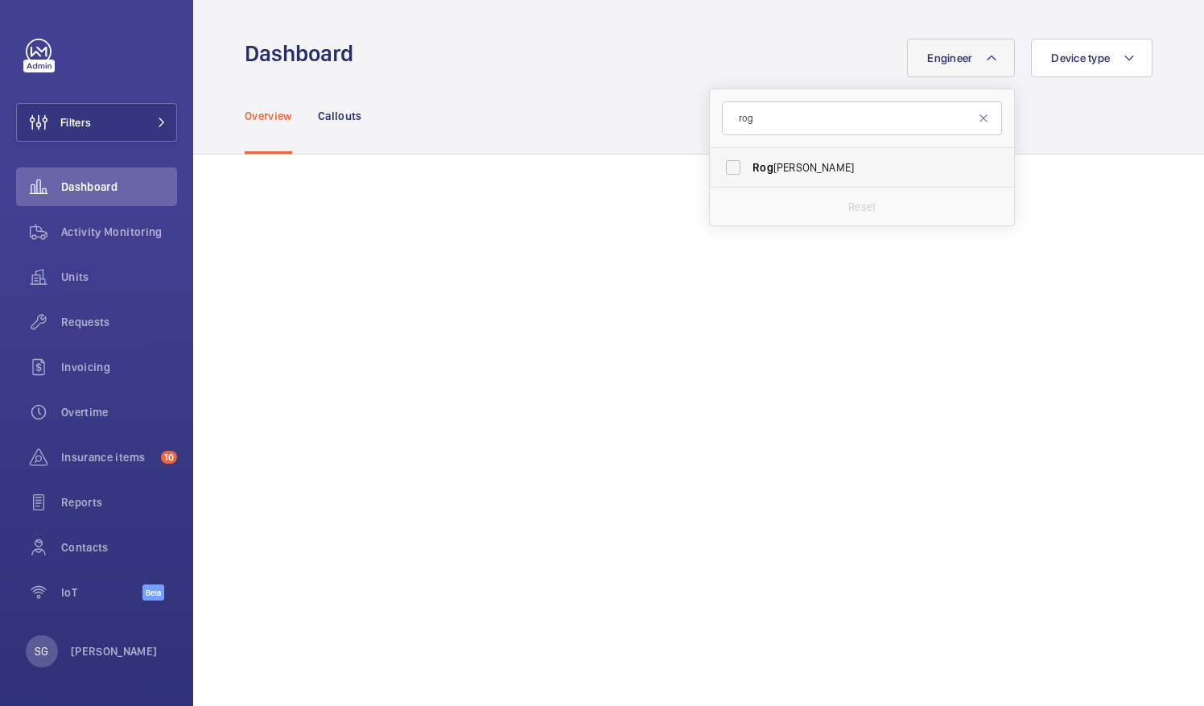
click at [717, 173] on label "Rog [PERSON_NAME]" at bounding box center [850, 167] width 280 height 39
click at [717, 173] on input "Rog [PERSON_NAME]" at bounding box center [733, 167] width 32 height 32
click at [726, 167] on label "Rog [PERSON_NAME]" at bounding box center [850, 167] width 280 height 39
click at [726, 167] on input "Rog [PERSON_NAME]" at bounding box center [733, 167] width 32 height 32
checkbox input "false"
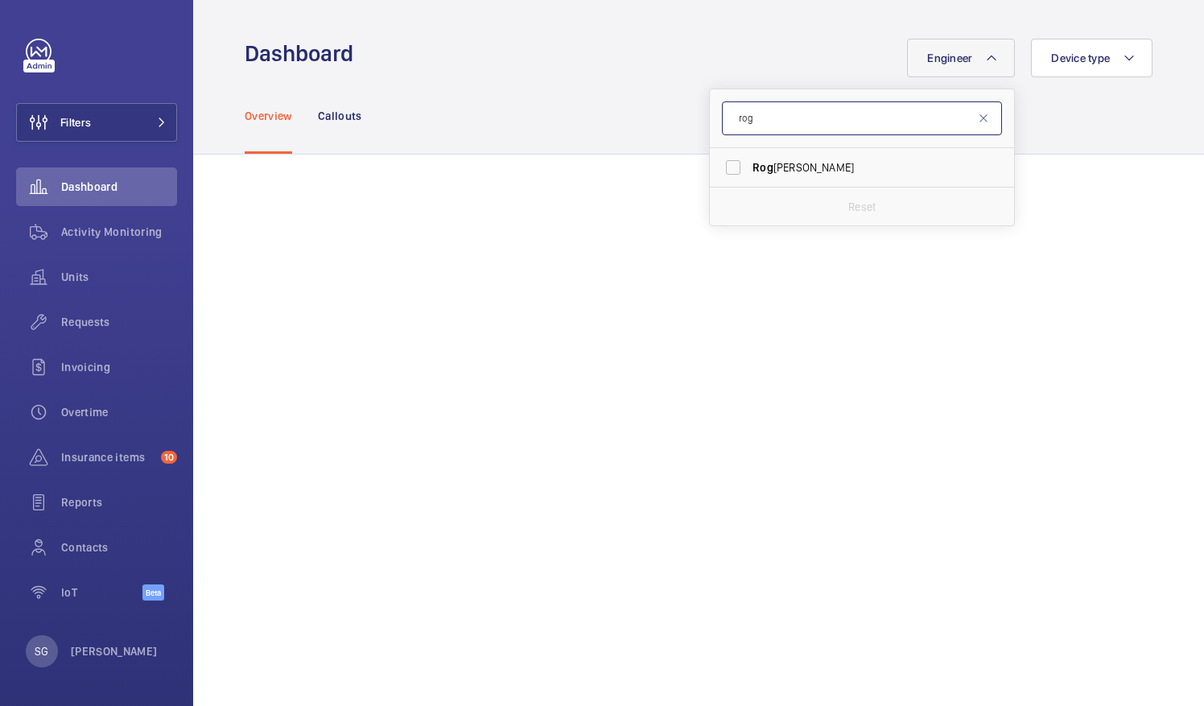
click at [751, 129] on input "rog" at bounding box center [862, 118] width 280 height 34
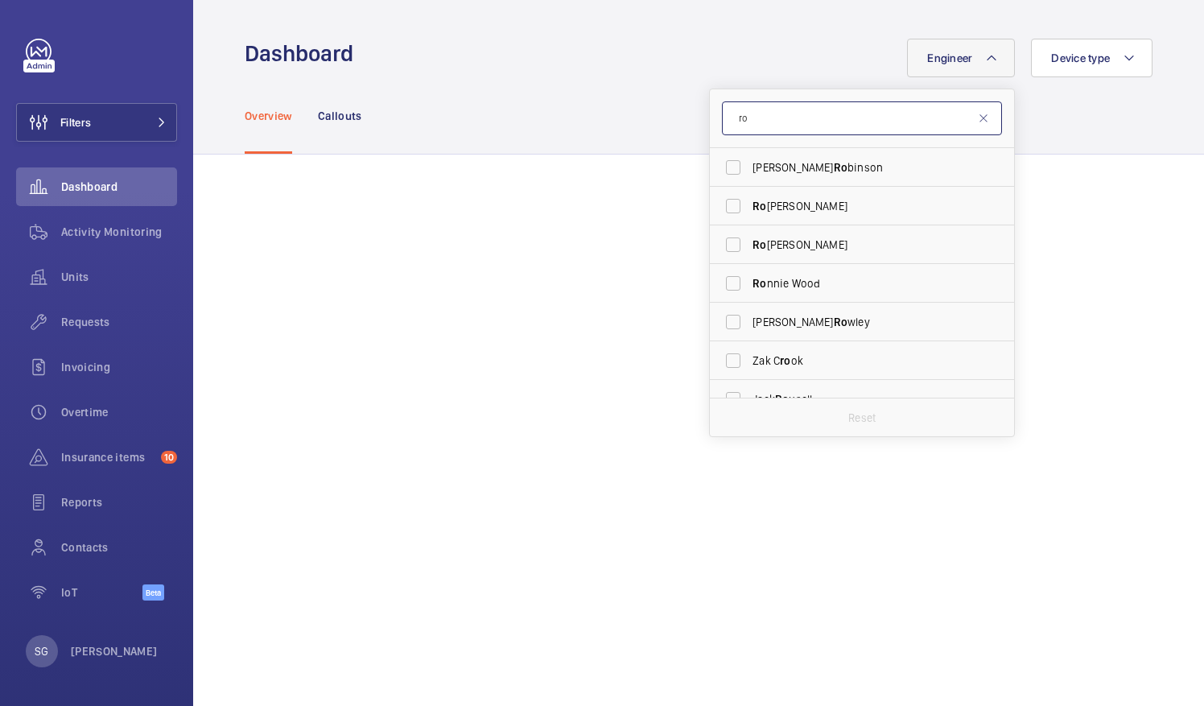
type input "r"
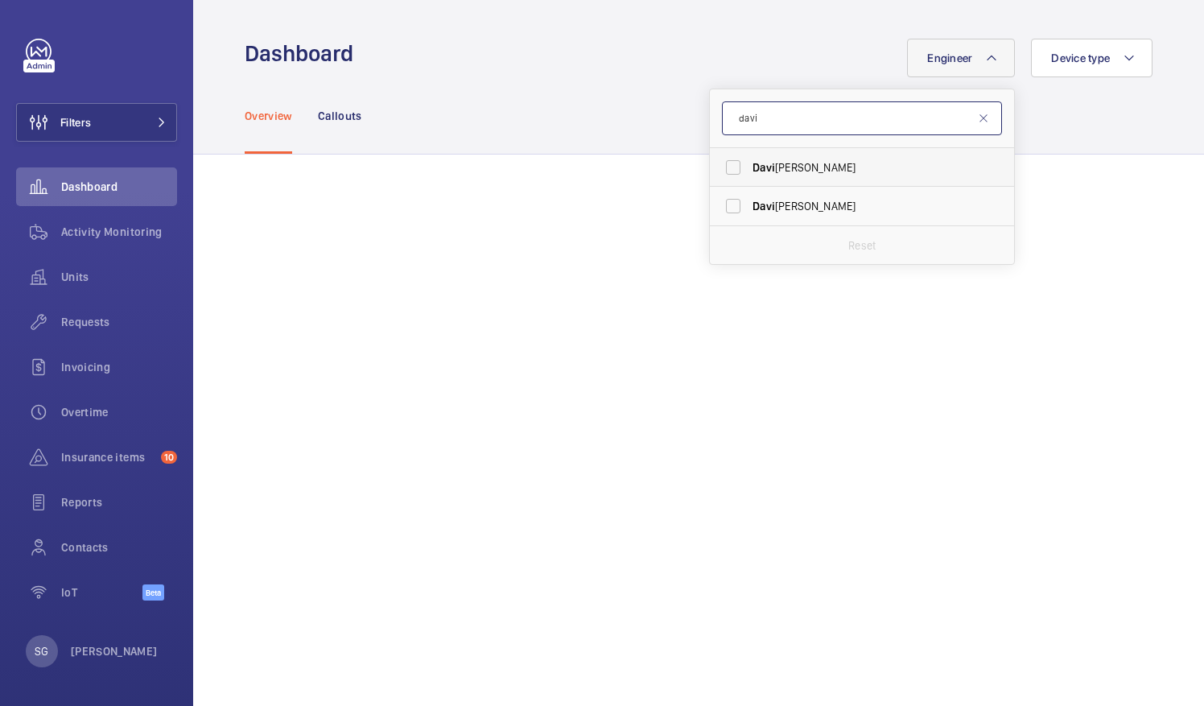
type input "davi"
click at [718, 170] on label "[PERSON_NAME]" at bounding box center [850, 167] width 280 height 39
click at [718, 170] on input "[PERSON_NAME]" at bounding box center [733, 167] width 32 height 32
click at [720, 155] on label "[PERSON_NAME]" at bounding box center [850, 167] width 280 height 39
click at [720, 155] on input "[PERSON_NAME]" at bounding box center [733, 167] width 32 height 32
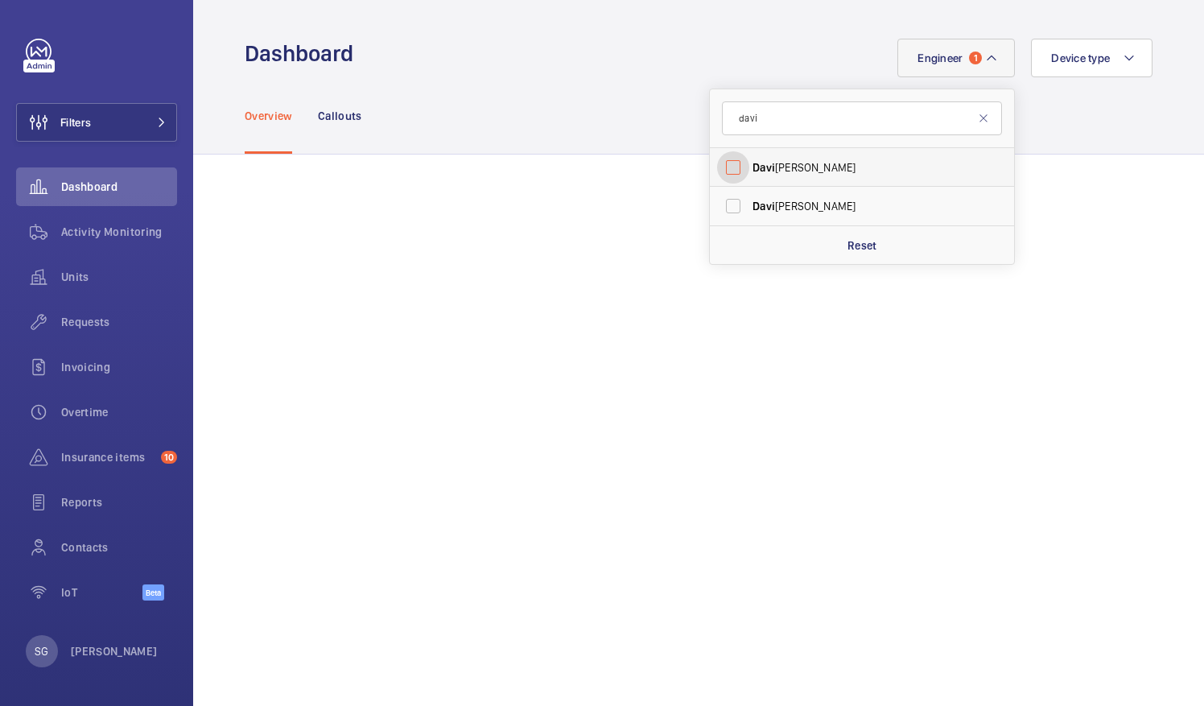
checkbox input "false"
click at [775, 121] on input "davi" at bounding box center [862, 118] width 280 height 34
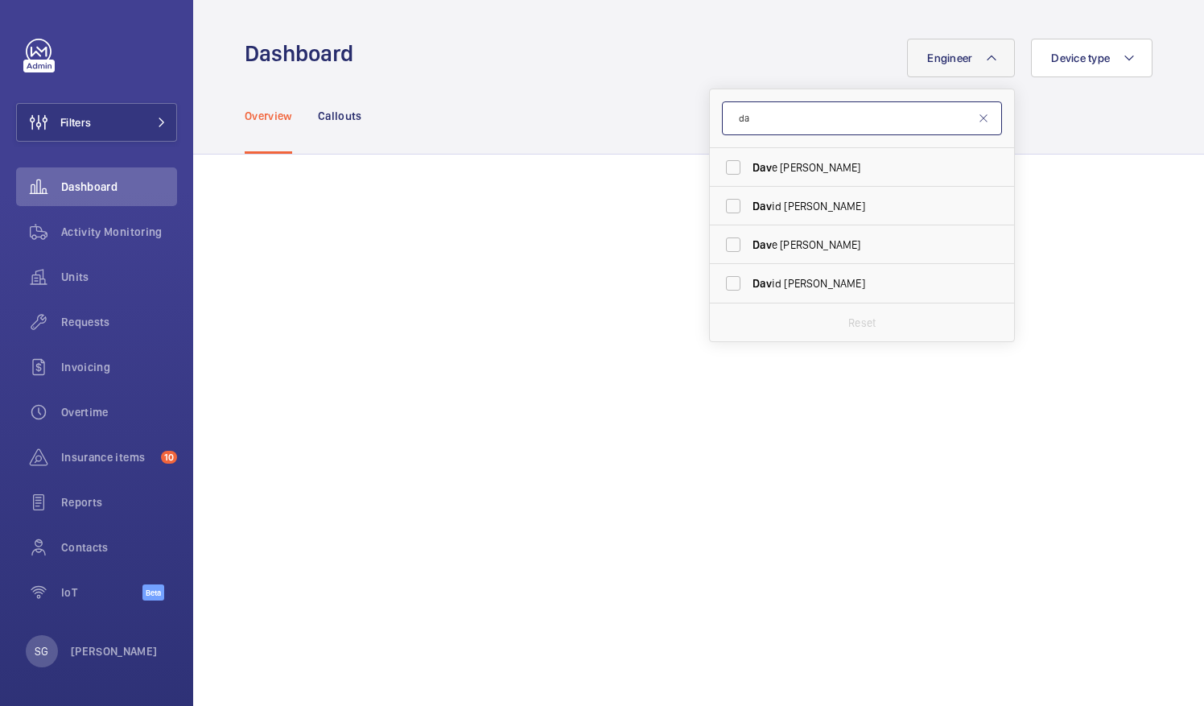
type input "d"
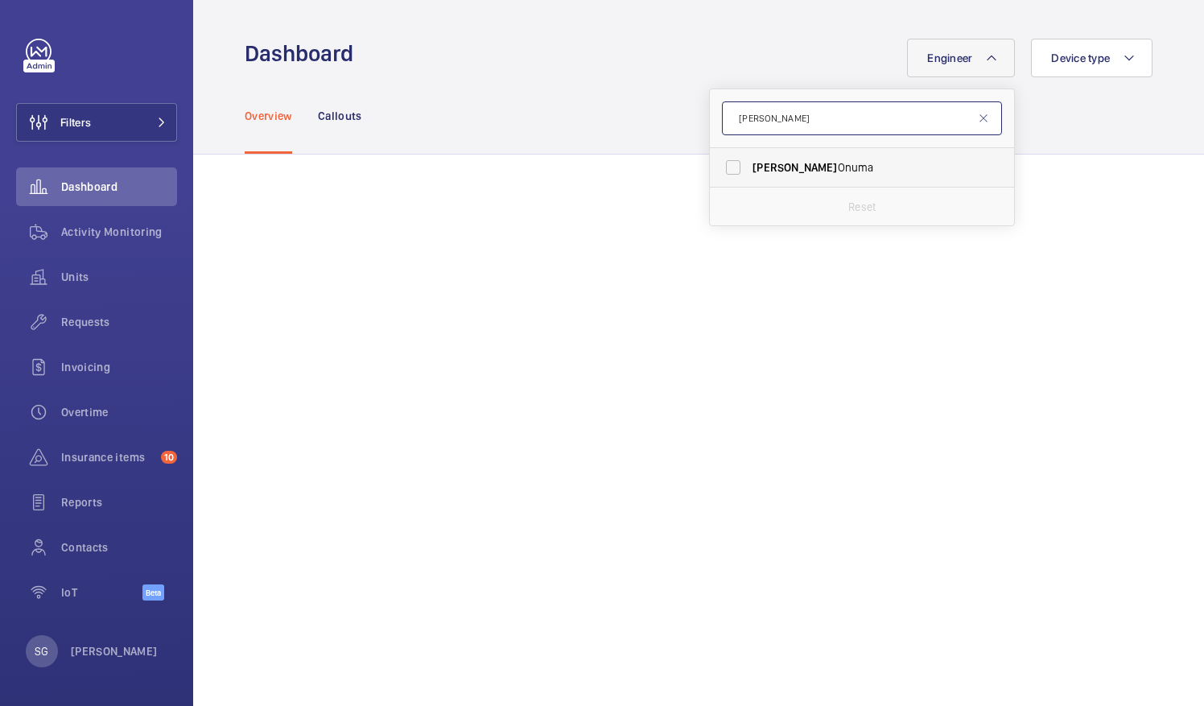
type input "[PERSON_NAME]"
click at [710, 167] on label "[PERSON_NAME]" at bounding box center [850, 167] width 280 height 39
click at [717, 167] on input "[PERSON_NAME]" at bounding box center [733, 167] width 32 height 32
click at [726, 171] on label "[PERSON_NAME]" at bounding box center [850, 167] width 280 height 39
click at [726, 171] on input "[PERSON_NAME]" at bounding box center [733, 167] width 32 height 32
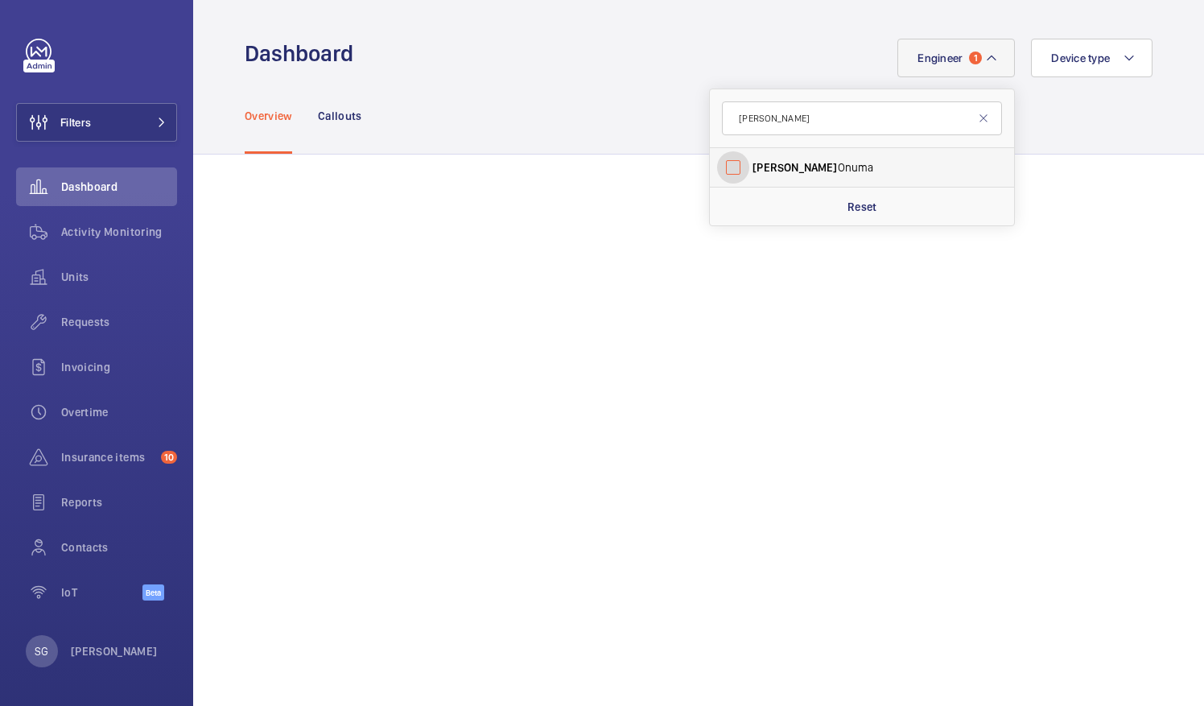
checkbox input "false"
click at [778, 111] on input "[PERSON_NAME]" at bounding box center [862, 118] width 280 height 34
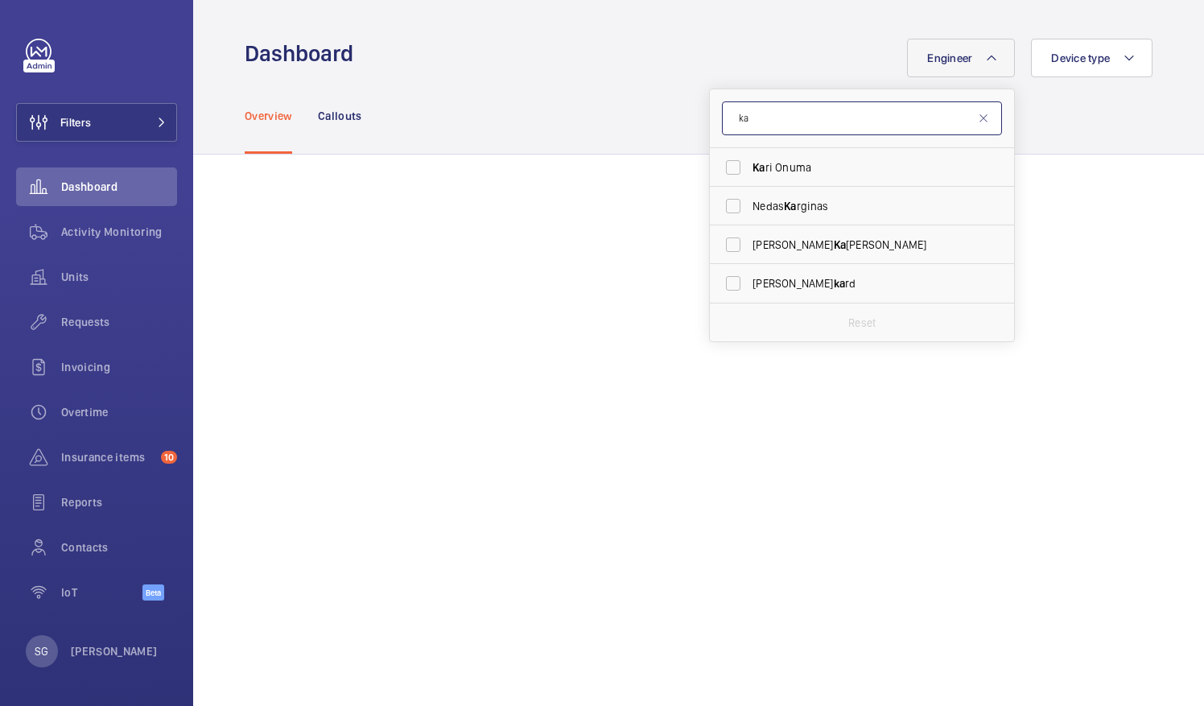
type input "k"
type input "arch"
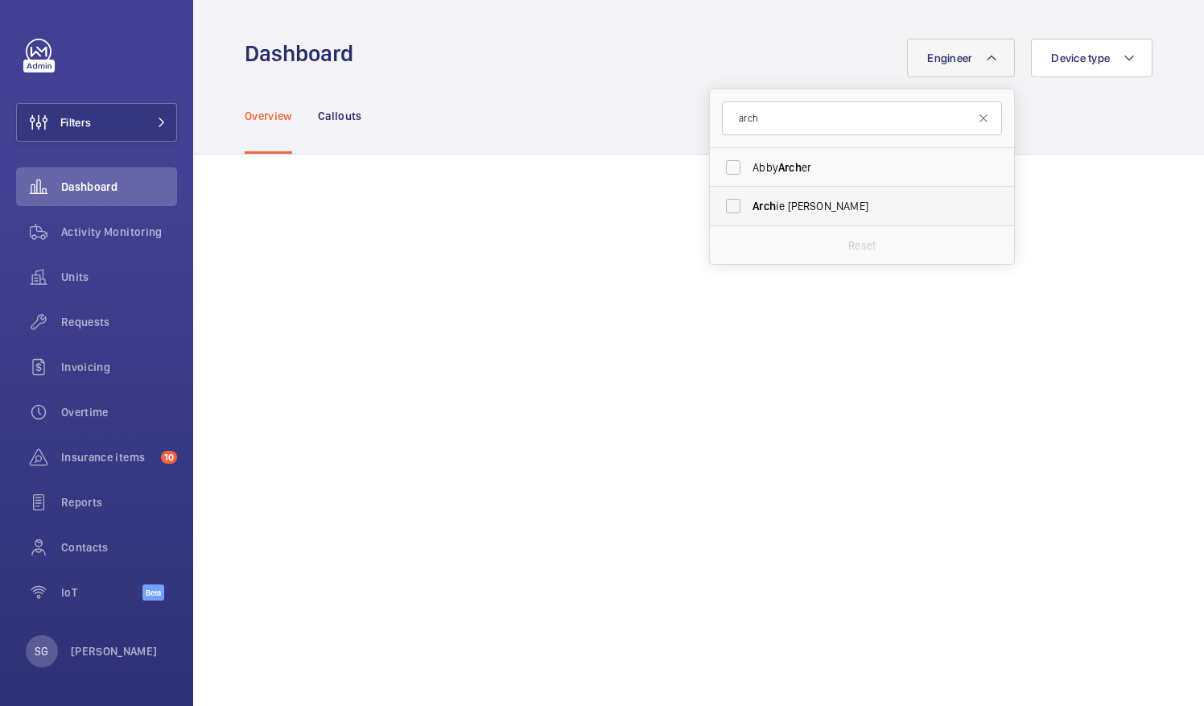
click at [720, 207] on label "Arch ie [PERSON_NAME]" at bounding box center [850, 206] width 280 height 39
click at [720, 207] on input "Arch ie [PERSON_NAME]" at bounding box center [733, 206] width 32 height 32
click at [727, 203] on label "Arch ie [PERSON_NAME]" at bounding box center [850, 206] width 280 height 39
click at [727, 203] on input "Arch ie [PERSON_NAME]" at bounding box center [733, 206] width 32 height 32
checkbox input "false"
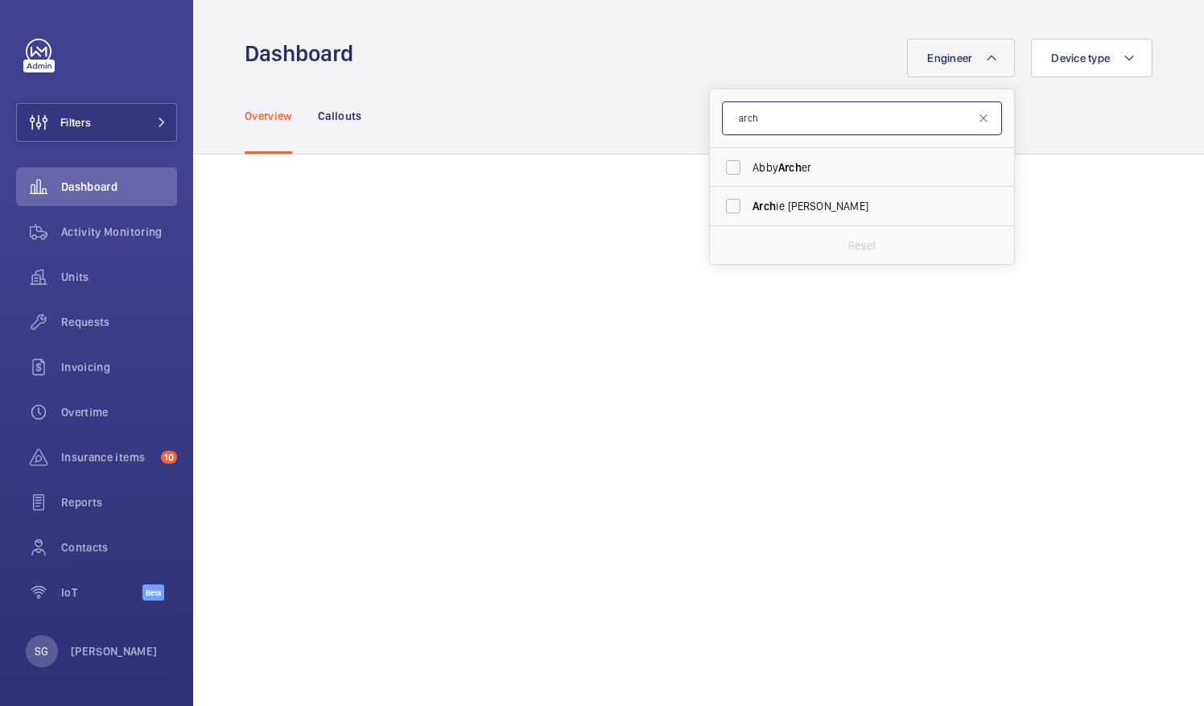
click at [788, 134] on input "arch" at bounding box center [862, 118] width 280 height 34
type input "a"
type input "migu"
click at [721, 173] on label "[PERSON_NAME]" at bounding box center [850, 167] width 280 height 39
click at [721, 173] on input "[PERSON_NAME]" at bounding box center [733, 167] width 32 height 32
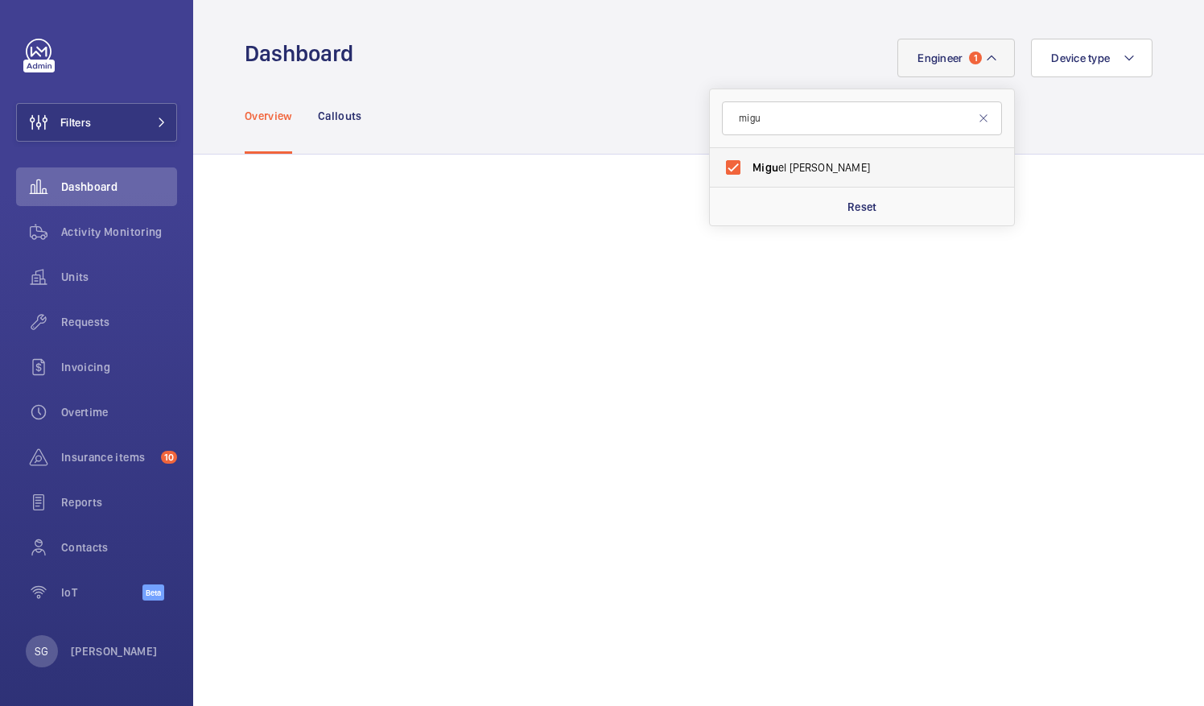
click at [724, 170] on label "[PERSON_NAME]" at bounding box center [850, 167] width 280 height 39
click at [724, 170] on input "[PERSON_NAME]" at bounding box center [733, 167] width 32 height 32
checkbox input "false"
click at [792, 117] on input "migu" at bounding box center [862, 118] width 280 height 34
type input "m"
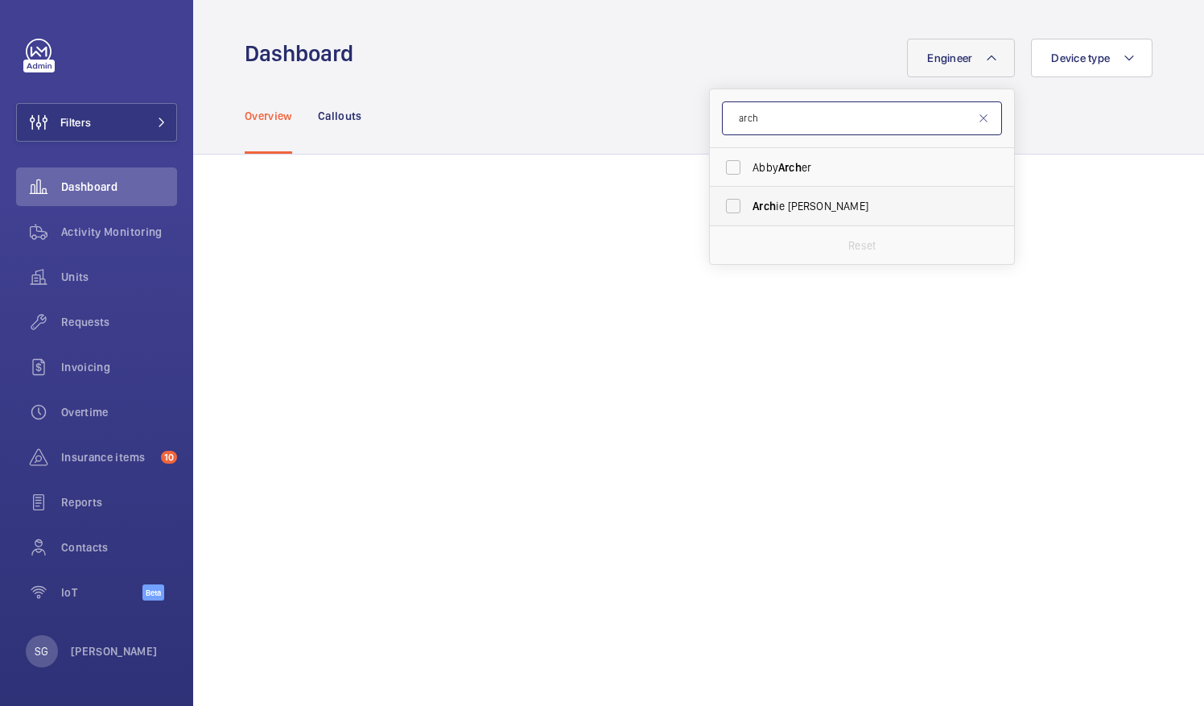
type input "arch"
click at [726, 202] on label "Arch ie [PERSON_NAME]" at bounding box center [850, 206] width 280 height 39
click at [726, 202] on input "Arch ie [PERSON_NAME]" at bounding box center [733, 206] width 32 height 32
click at [722, 206] on label "Arch ie [PERSON_NAME]" at bounding box center [850, 206] width 280 height 39
click at [722, 206] on input "Arch ie [PERSON_NAME]" at bounding box center [733, 206] width 32 height 32
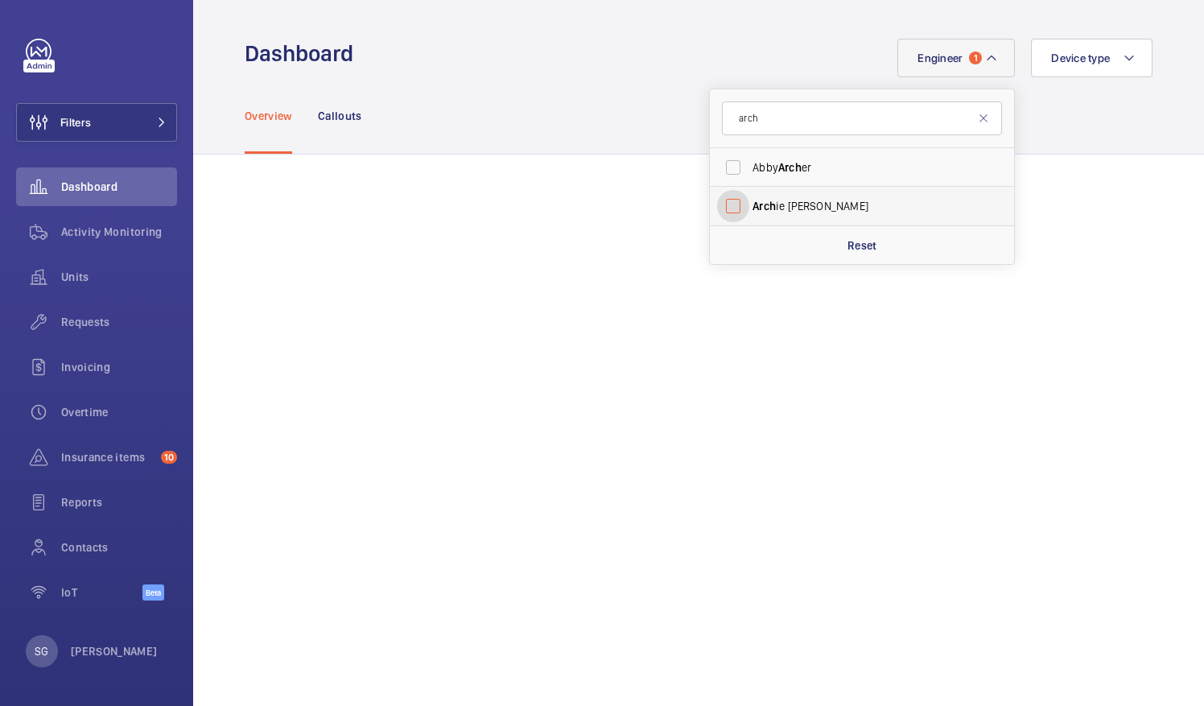
checkbox input "false"
click at [800, 122] on input "arch" at bounding box center [862, 118] width 280 height 34
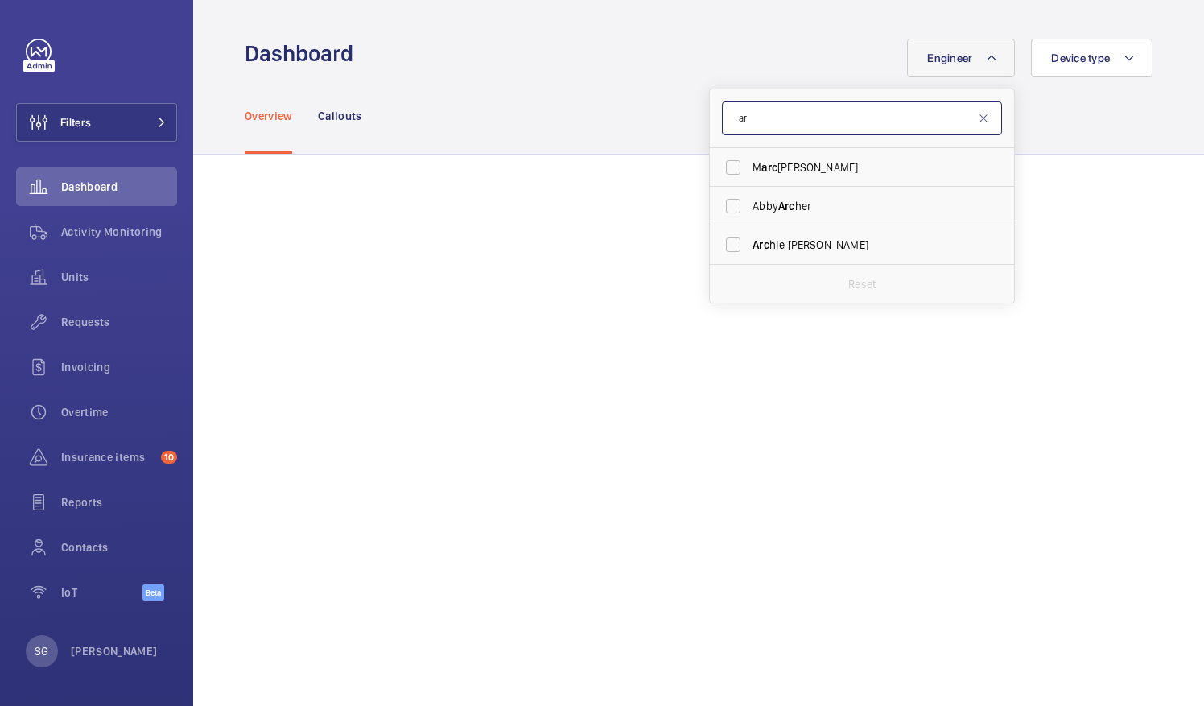
type input "a"
type input "gian"
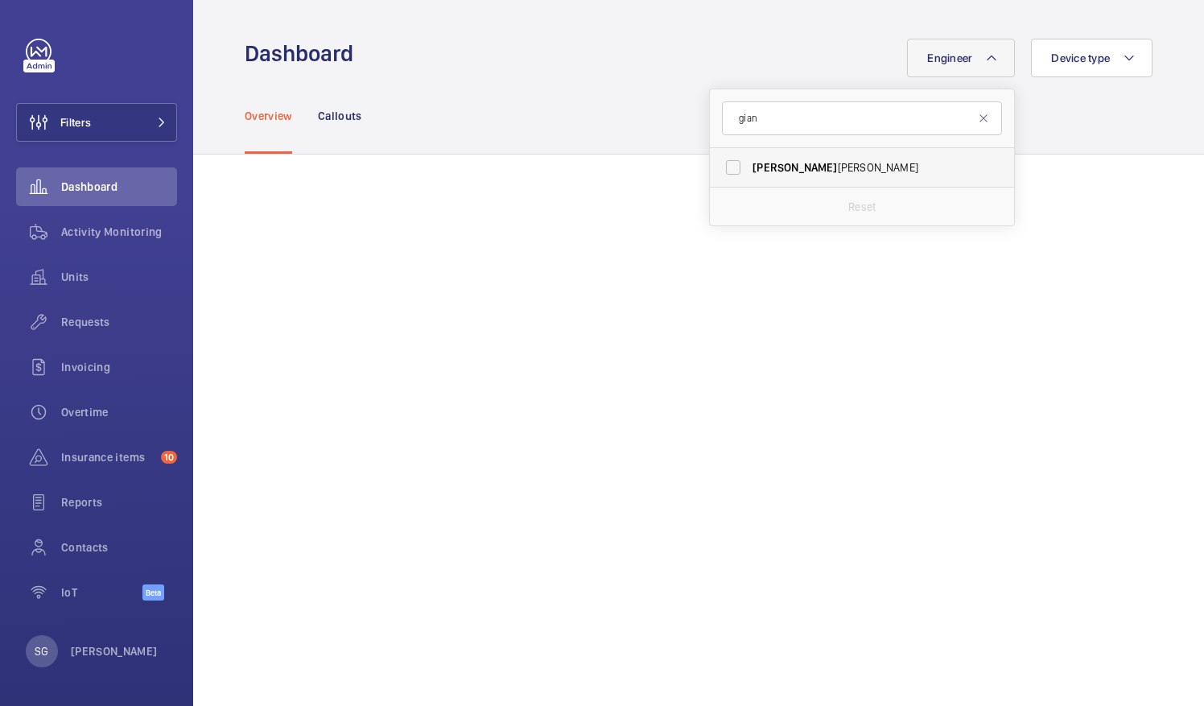
click at [717, 171] on label "[PERSON_NAME]" at bounding box center [850, 167] width 280 height 39
click at [717, 171] on input "[PERSON_NAME]" at bounding box center [733, 167] width 32 height 32
click at [716, 166] on label "[PERSON_NAME]" at bounding box center [850, 167] width 280 height 39
click at [717, 166] on input "[PERSON_NAME]" at bounding box center [733, 167] width 32 height 32
checkbox input "false"
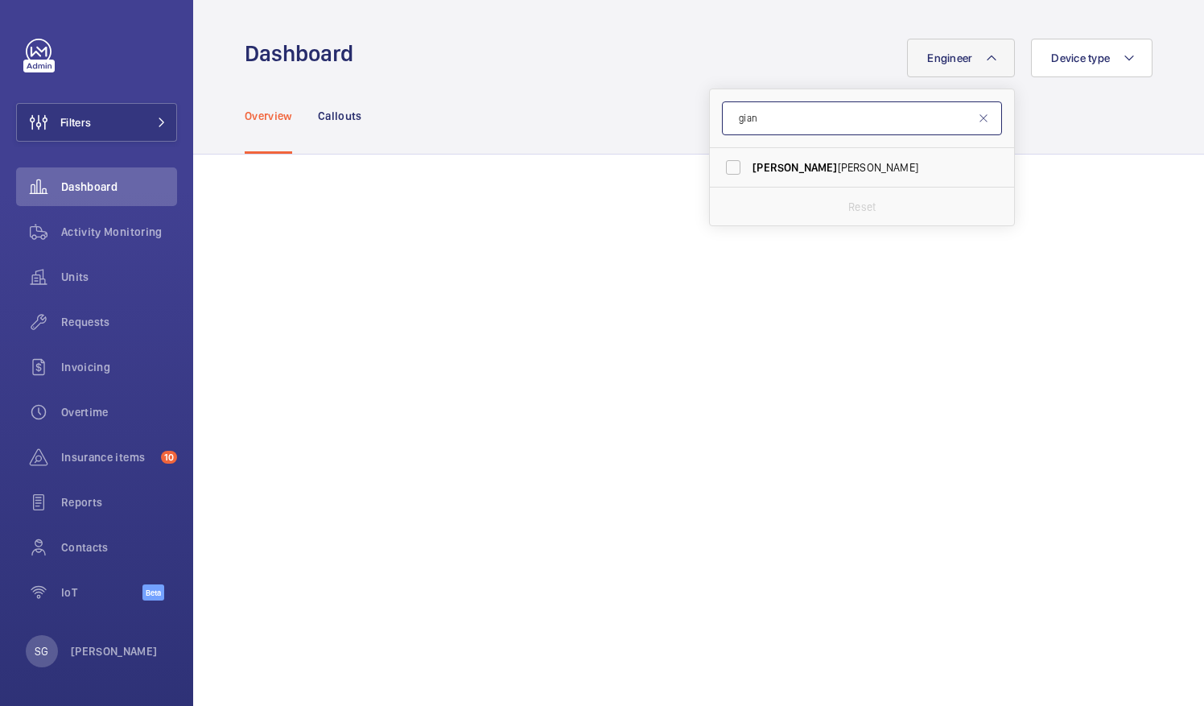
click at [756, 127] on input "gian" at bounding box center [862, 118] width 280 height 34
type input "g"
type input "kar"
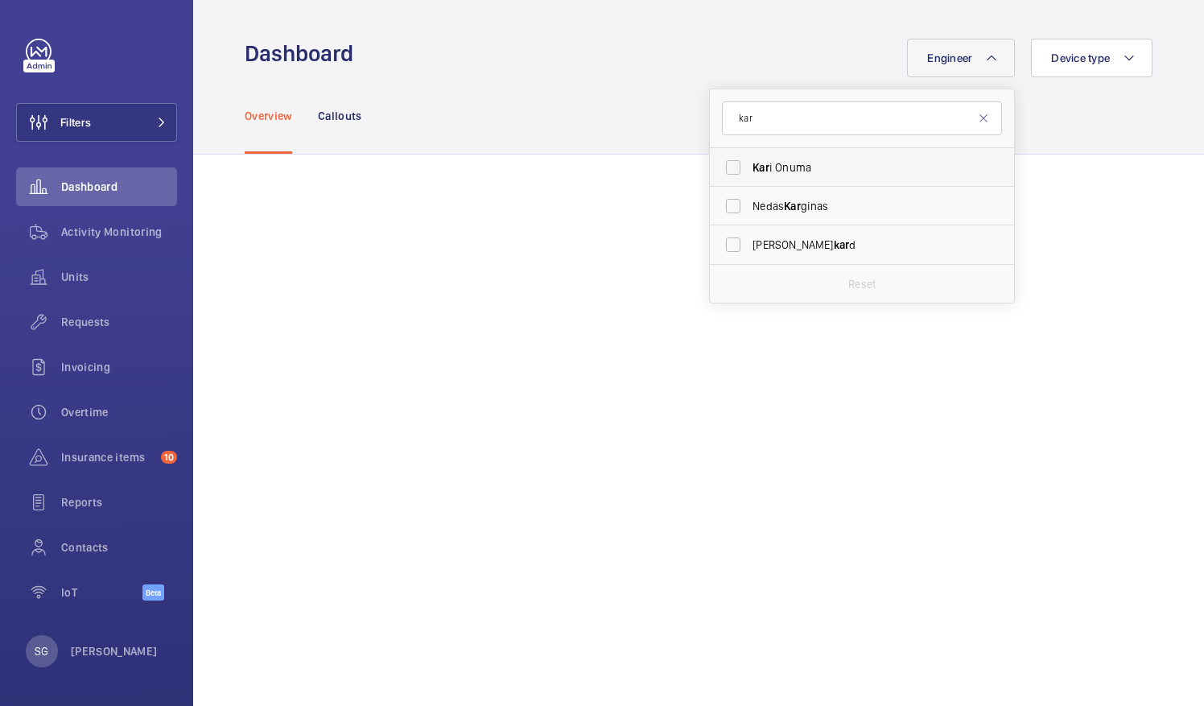
click at [722, 171] on label "Kar i Onuma" at bounding box center [850, 167] width 280 height 39
click at [722, 171] on input "Kar i Onuma" at bounding box center [733, 167] width 32 height 32
click at [718, 163] on label "Kar i Onuma" at bounding box center [850, 167] width 280 height 39
click at [718, 163] on input "Kar i Onuma" at bounding box center [733, 167] width 32 height 32
checkbox input "false"
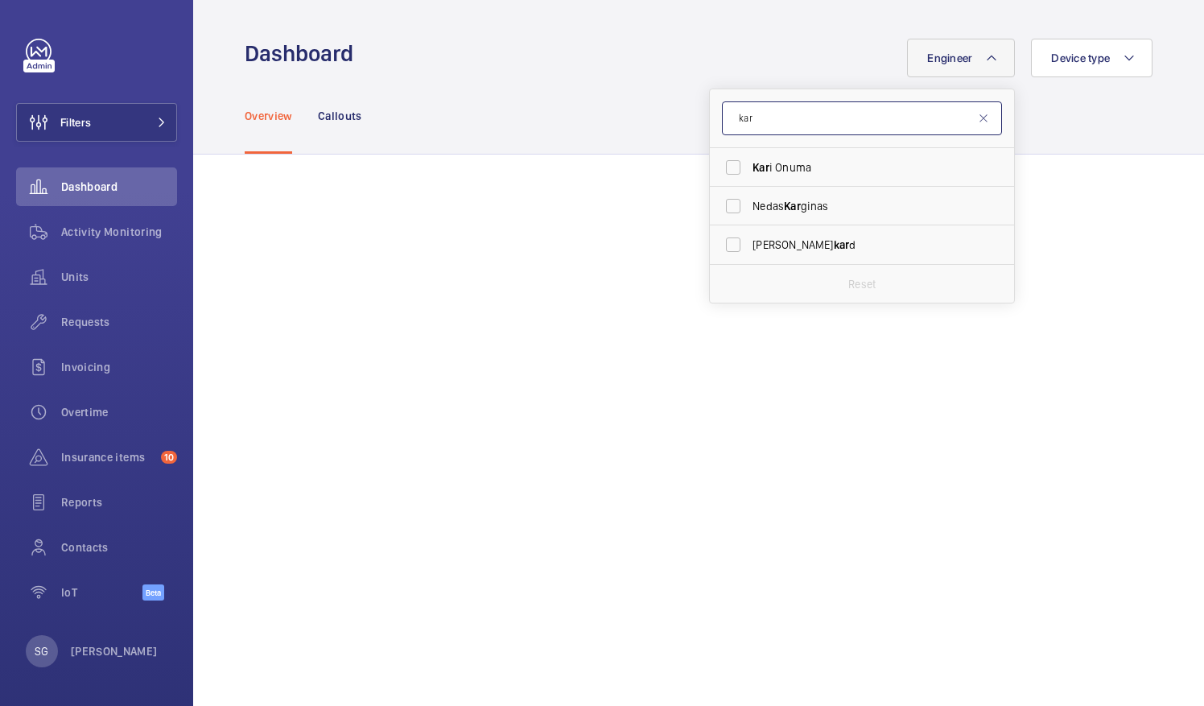
click at [764, 115] on input "kar" at bounding box center [862, 118] width 280 height 34
type input "k"
type input "mark"
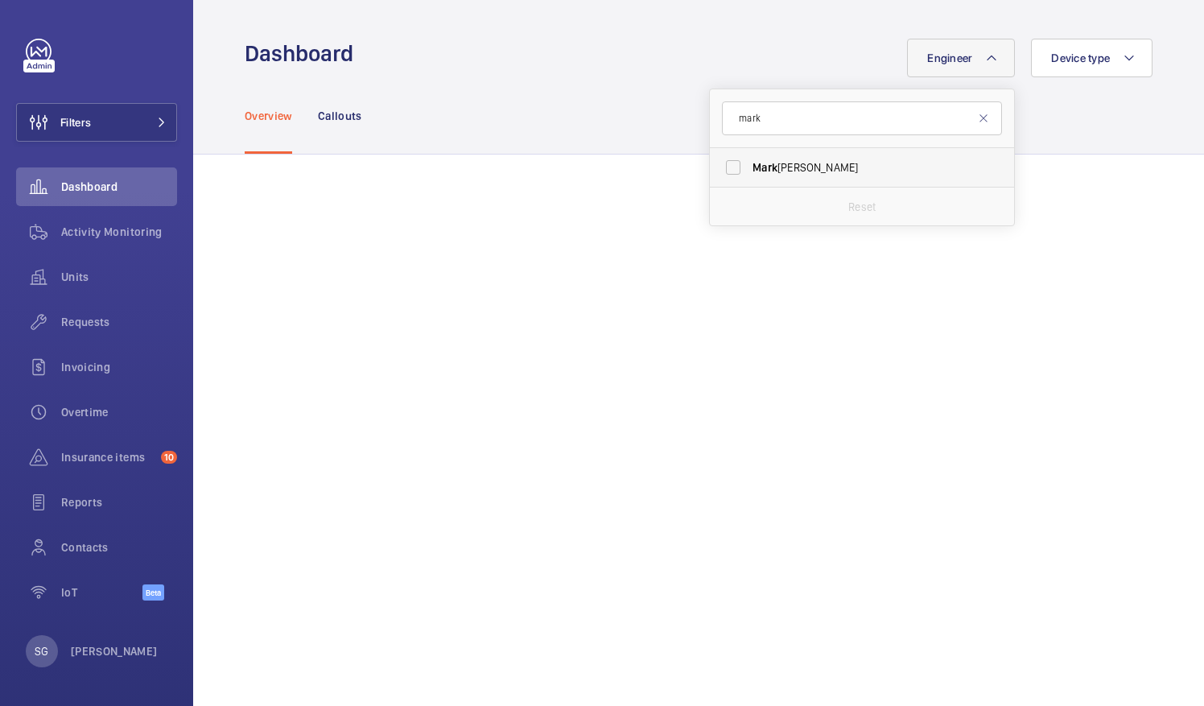
click at [722, 172] on label "[PERSON_NAME]" at bounding box center [850, 167] width 280 height 39
click at [722, 172] on input "[PERSON_NAME]" at bounding box center [733, 167] width 32 height 32
checkbox input "true"
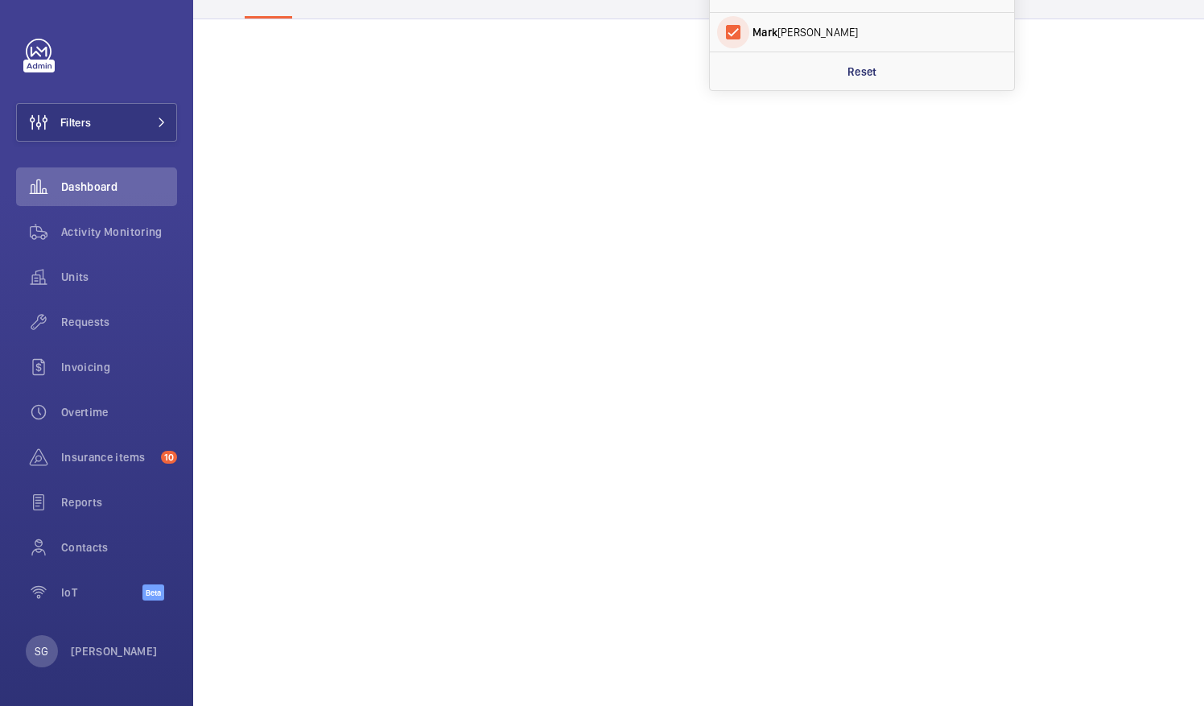
scroll to position [307, 0]
